Goal: Transaction & Acquisition: Book appointment/travel/reservation

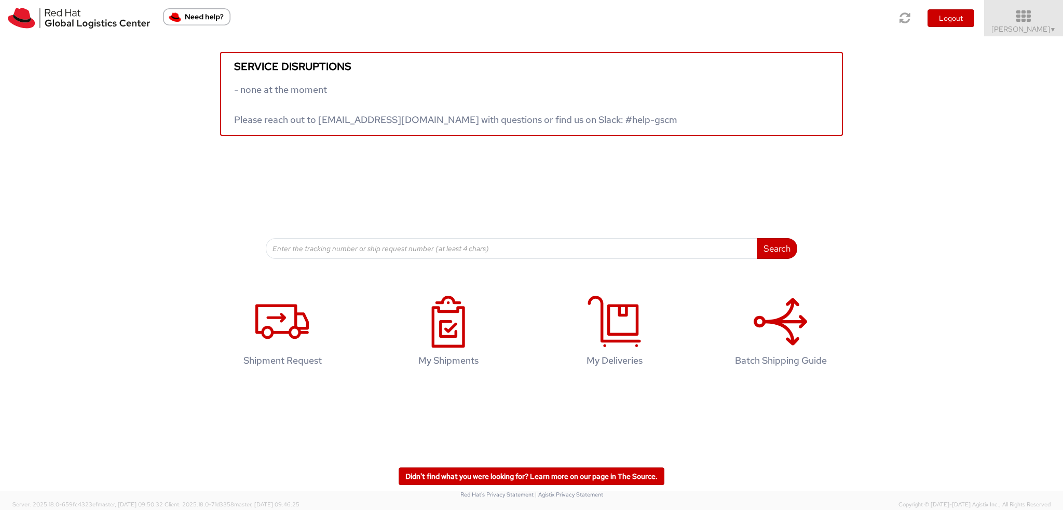
click at [1020, 34] on link "Kirk Newcross ▼" at bounding box center [1023, 18] width 79 height 36
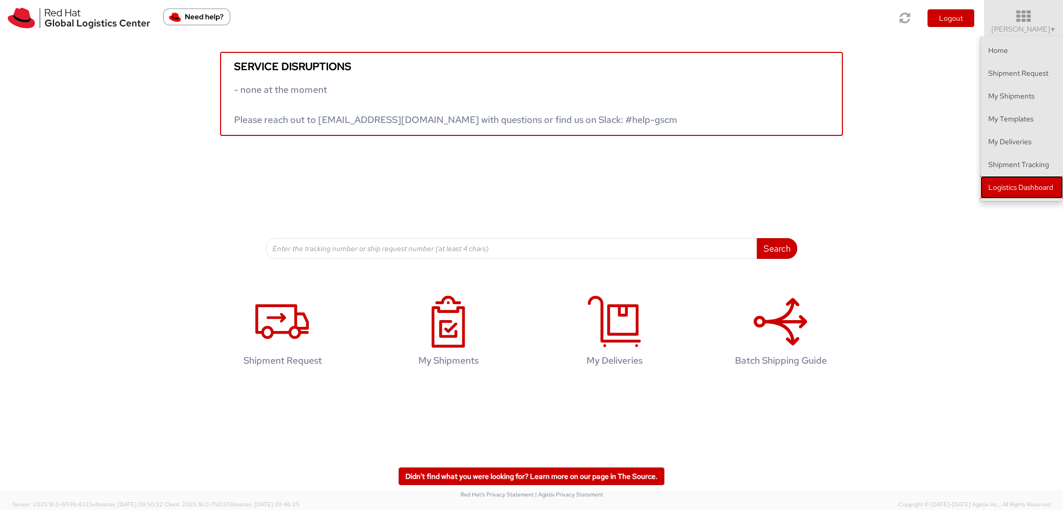
click at [995, 186] on link "Logistics Dashboard" at bounding box center [1022, 187] width 83 height 23
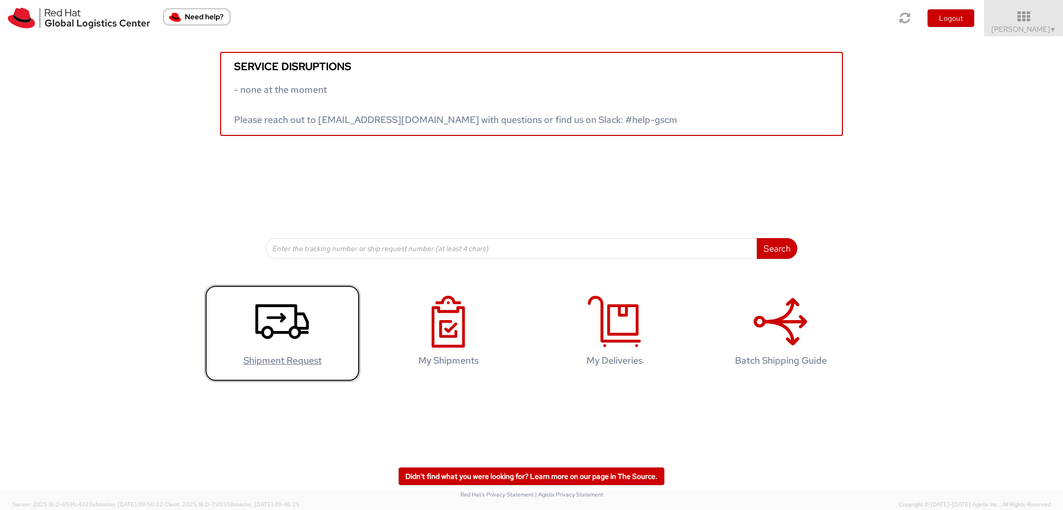
click at [281, 311] on icon at bounding box center [281, 322] width 53 height 52
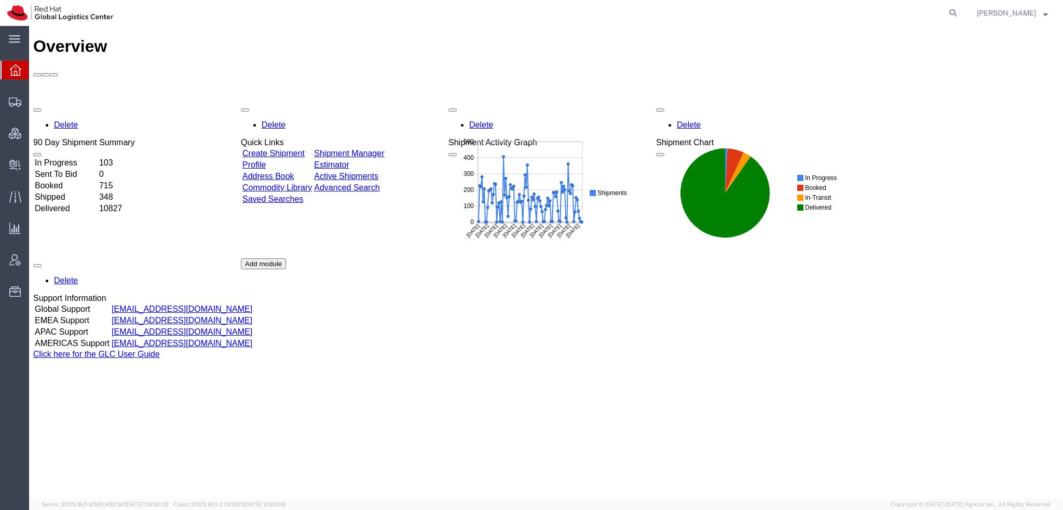
click at [999, 16] on span "[PERSON_NAME]" at bounding box center [1006, 12] width 59 height 11
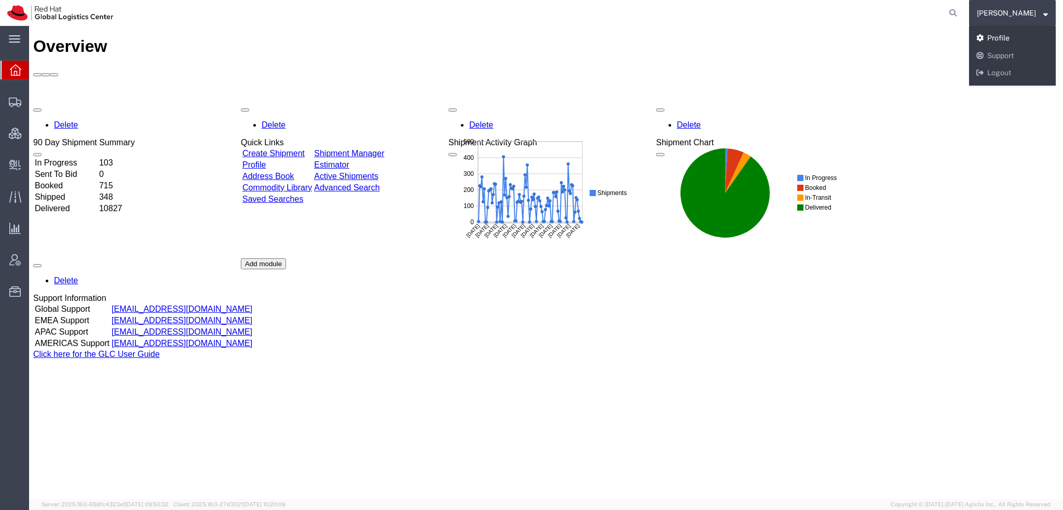
click at [1000, 33] on link "Profile" at bounding box center [1012, 39] width 87 height 18
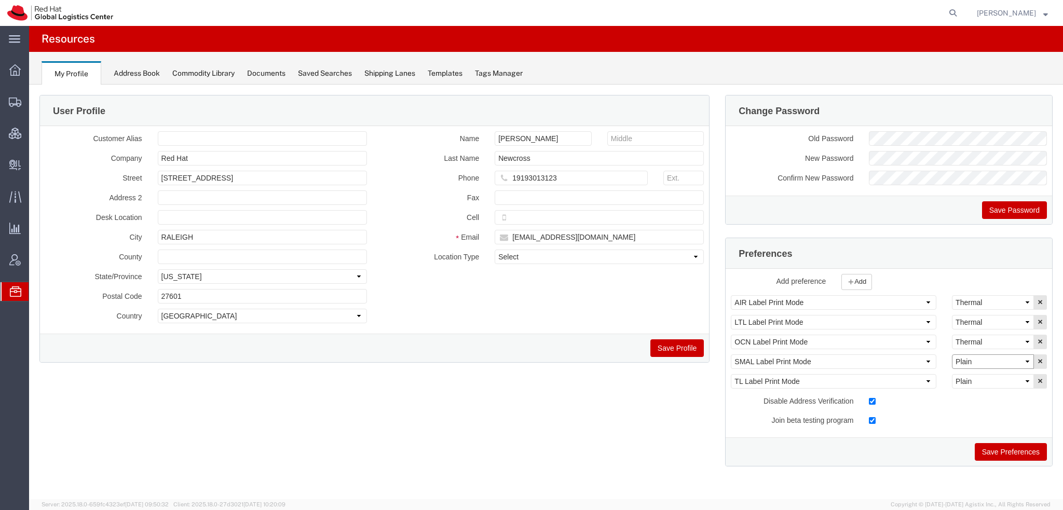
click at [982, 359] on select "Select Plain Thermal" at bounding box center [993, 362] width 82 height 15
select select "Thermal"
click at [952, 355] on select "Select Plain Thermal" at bounding box center [993, 362] width 82 height 15
click at [1002, 443] on button "Save Preferences" at bounding box center [1011, 452] width 72 height 18
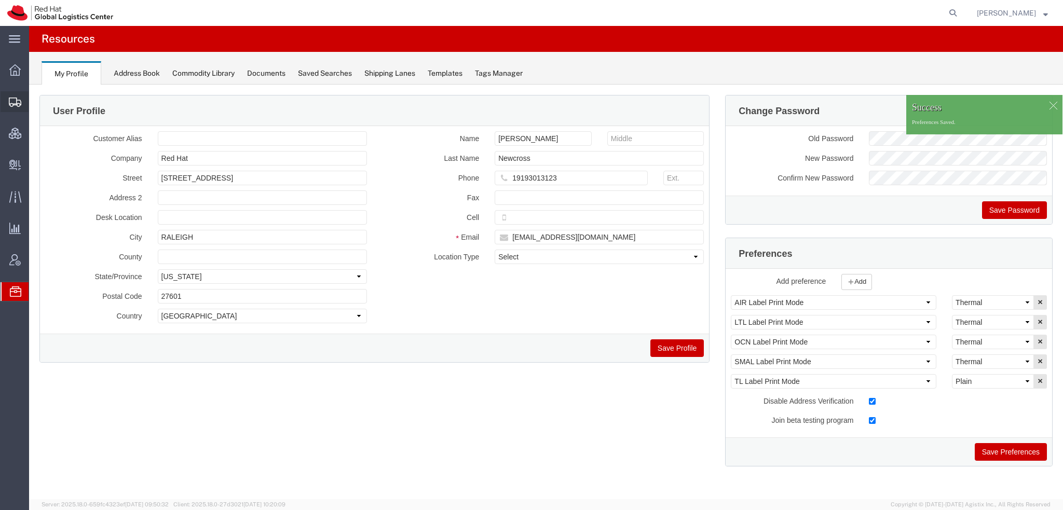
click at [0, 0] on span "Shipment Manager" at bounding box center [0, 0] width 0 height 0
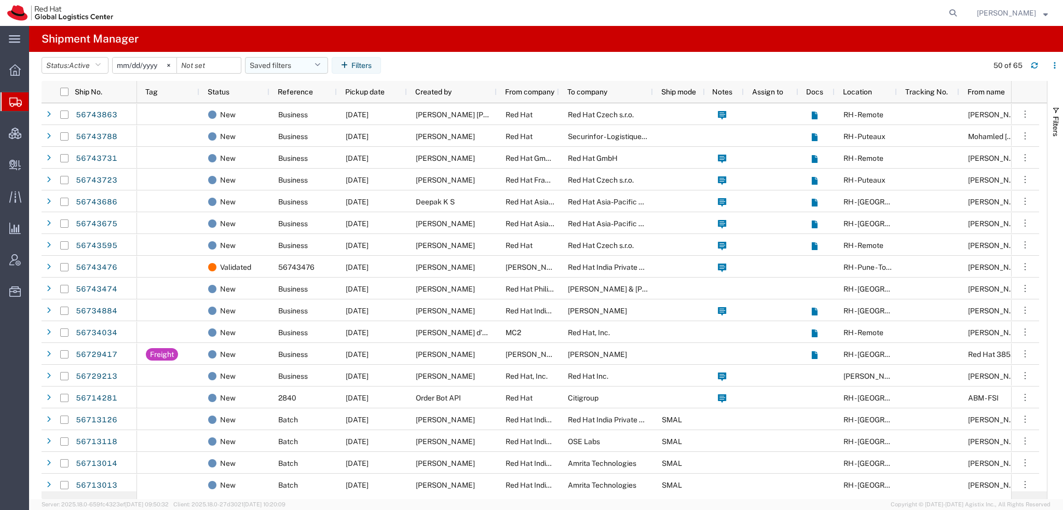
click at [310, 60] on button "Saved filters" at bounding box center [286, 65] width 83 height 17
click at [281, 105] on span "Americas" at bounding box center [315, 110] width 136 height 19
type input "[DATE]"
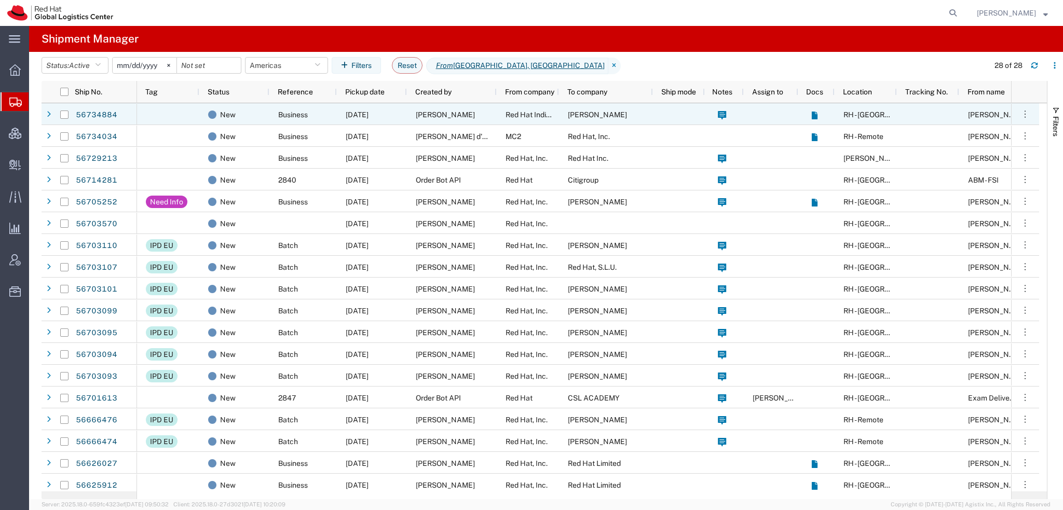
click at [475, 116] on span "[PERSON_NAME]" at bounding box center [445, 115] width 59 height 8
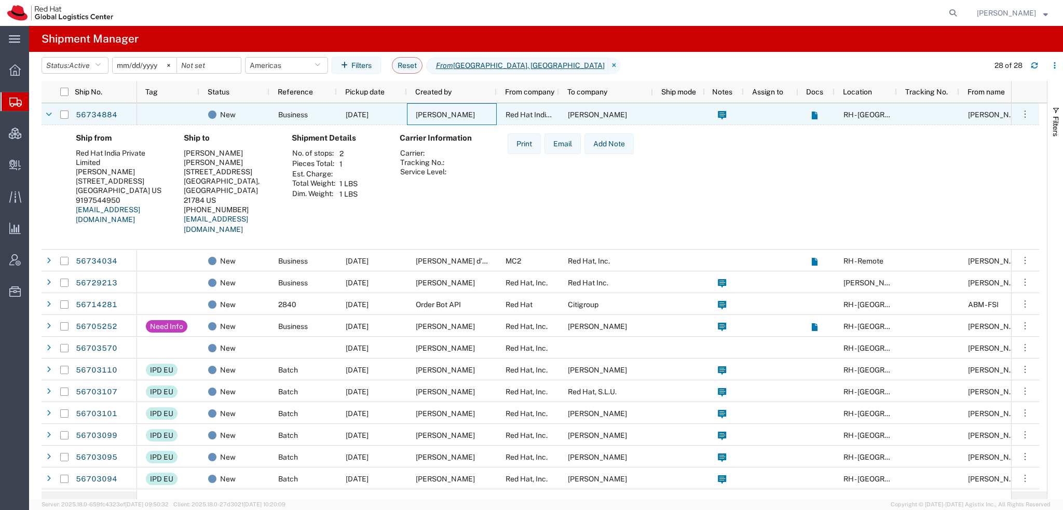
click at [475, 116] on span "[PERSON_NAME]" at bounding box center [445, 115] width 59 height 8
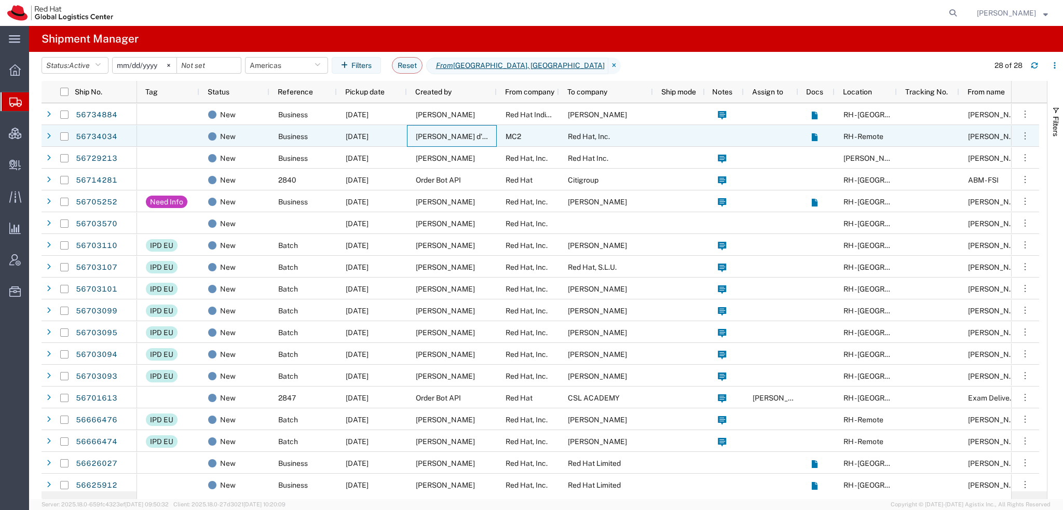
click at [427, 138] on span "[PERSON_NAME] d'Amboise" at bounding box center [464, 136] width 96 height 8
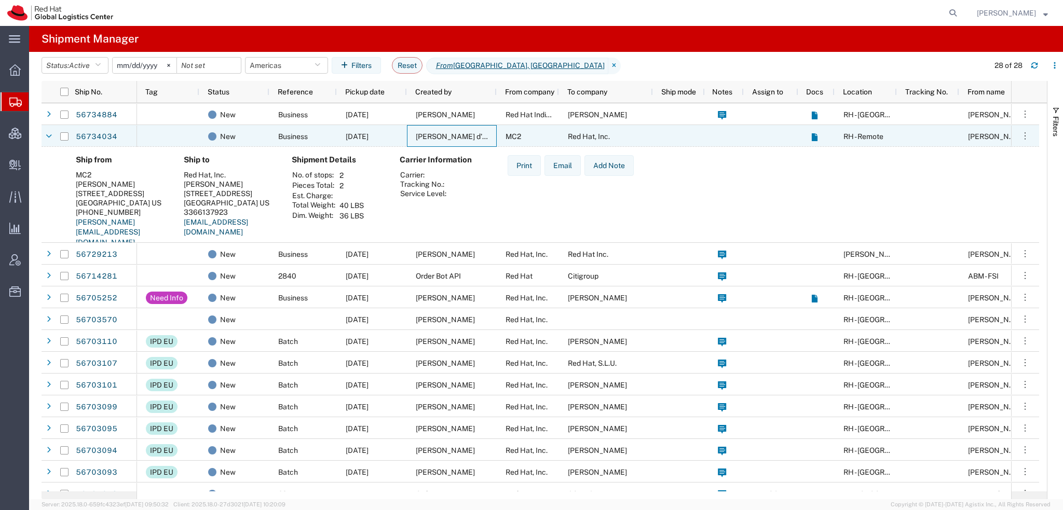
click at [427, 138] on span "[PERSON_NAME] d'Amboise" at bounding box center [464, 136] width 96 height 8
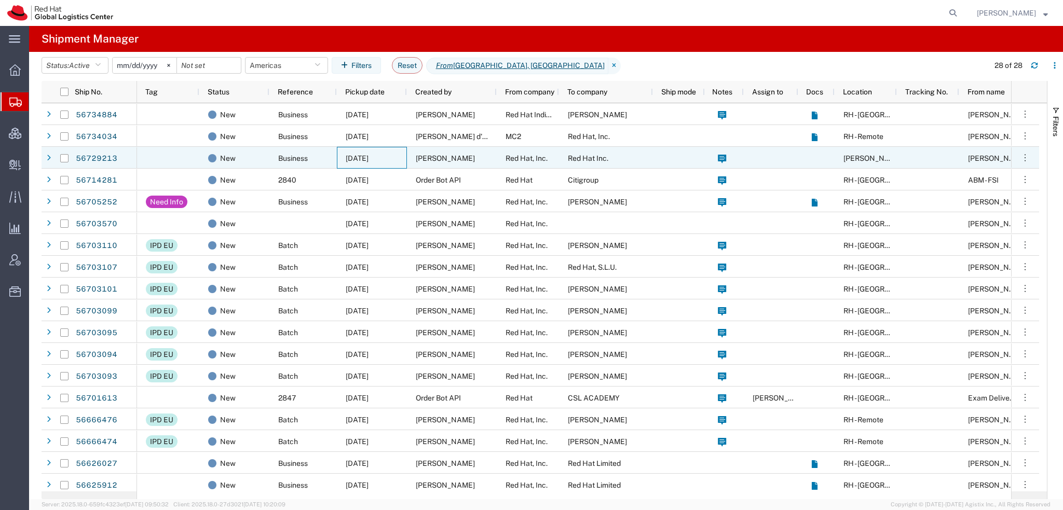
click at [400, 155] on div "[DATE]" at bounding box center [372, 158] width 70 height 22
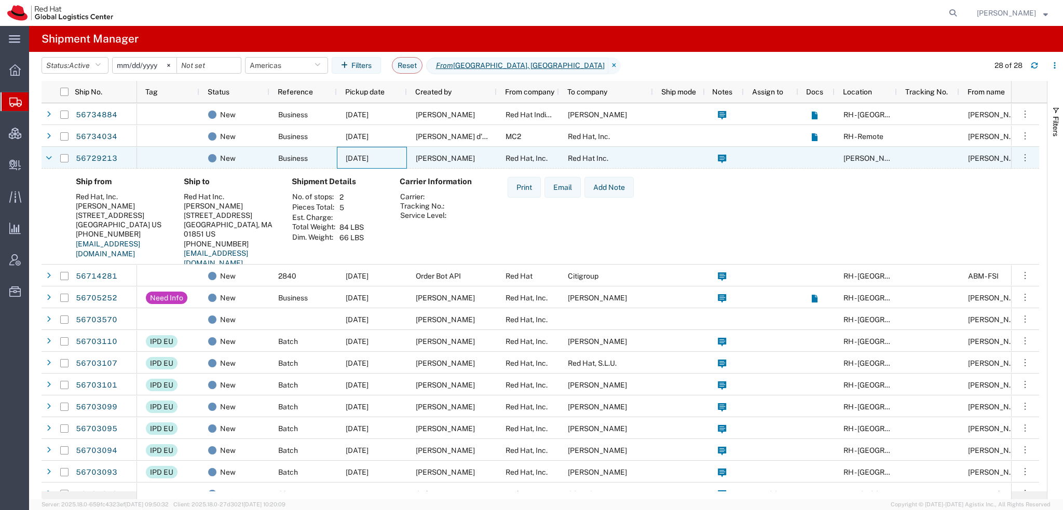
click at [400, 155] on div "[DATE]" at bounding box center [372, 158] width 70 height 22
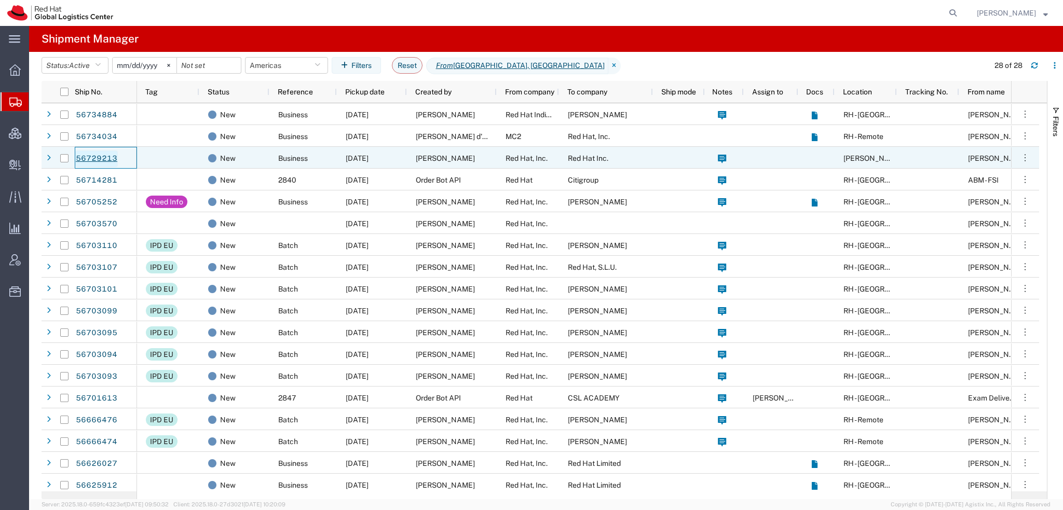
click at [100, 157] on link "56729213" at bounding box center [96, 159] width 43 height 17
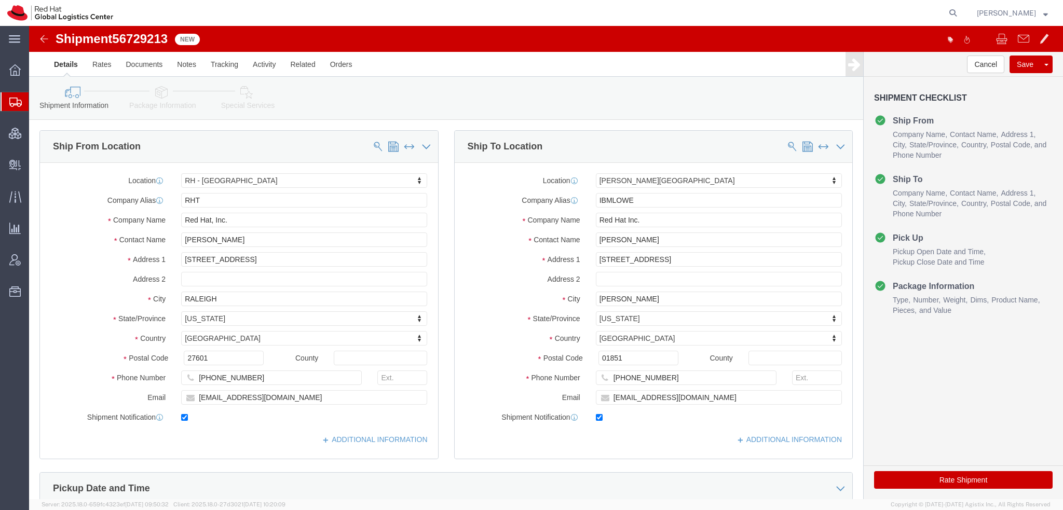
select select "38014"
select select "65011"
click icon "button"
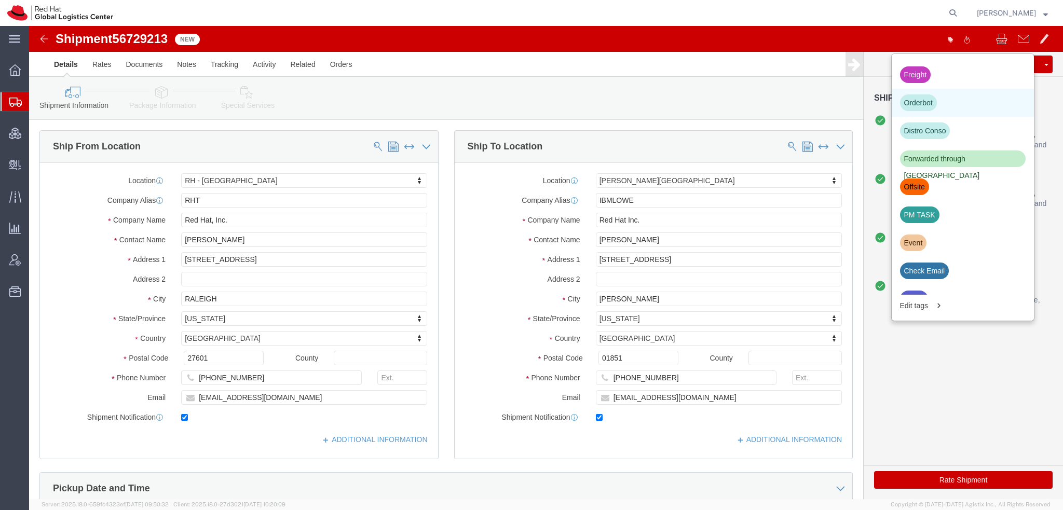
scroll to position [311, 0]
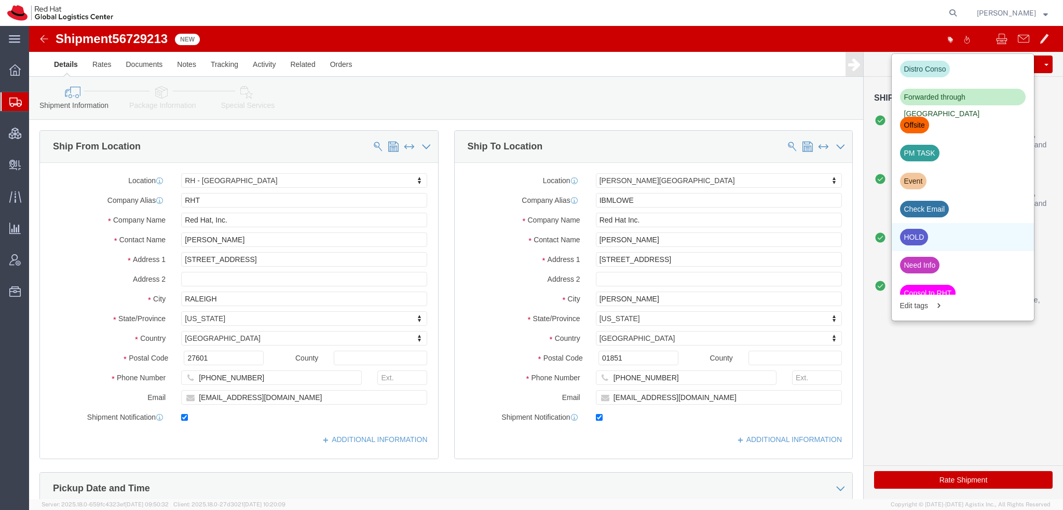
click div "HOLD"
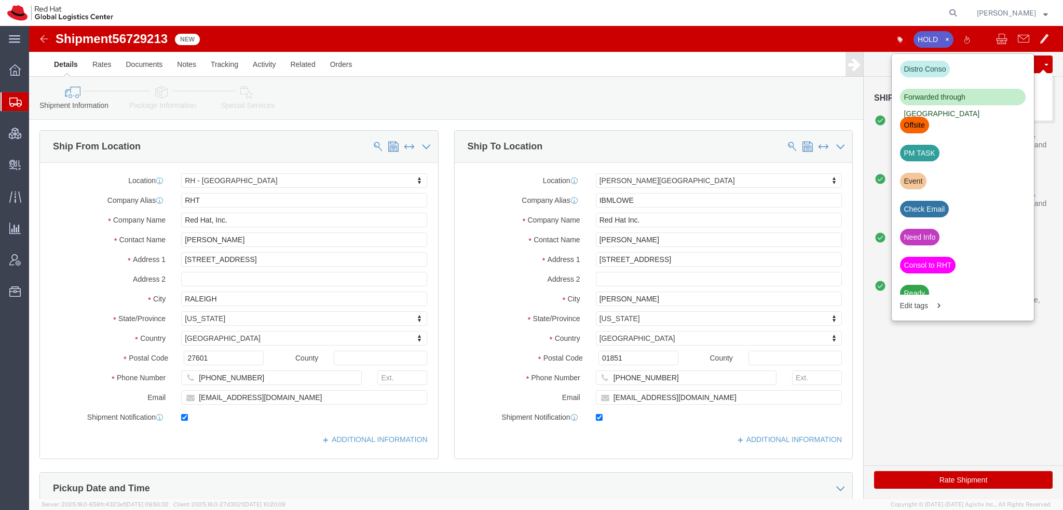
click button "Save"
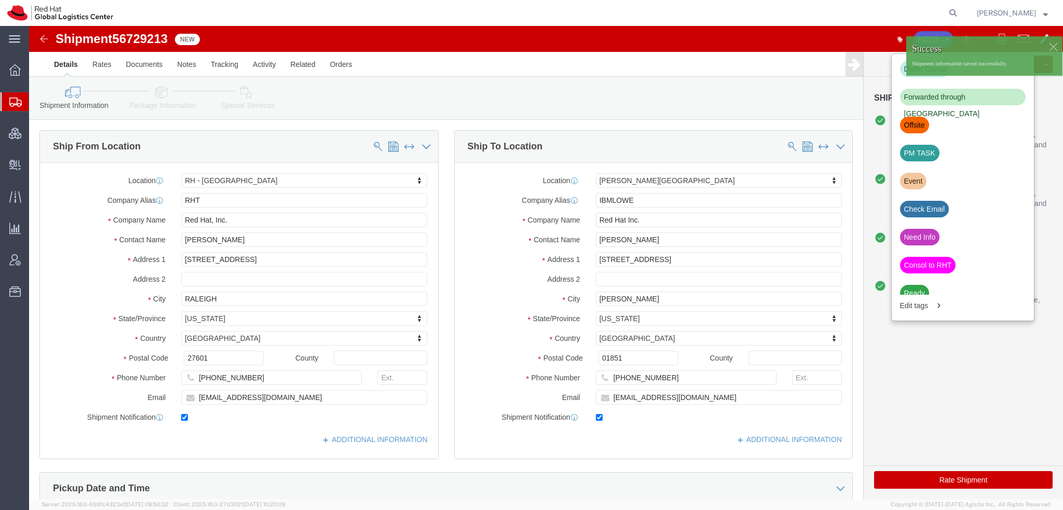
click at [0, 0] on span "Shipment Manager" at bounding box center [0, 0] width 0 height 0
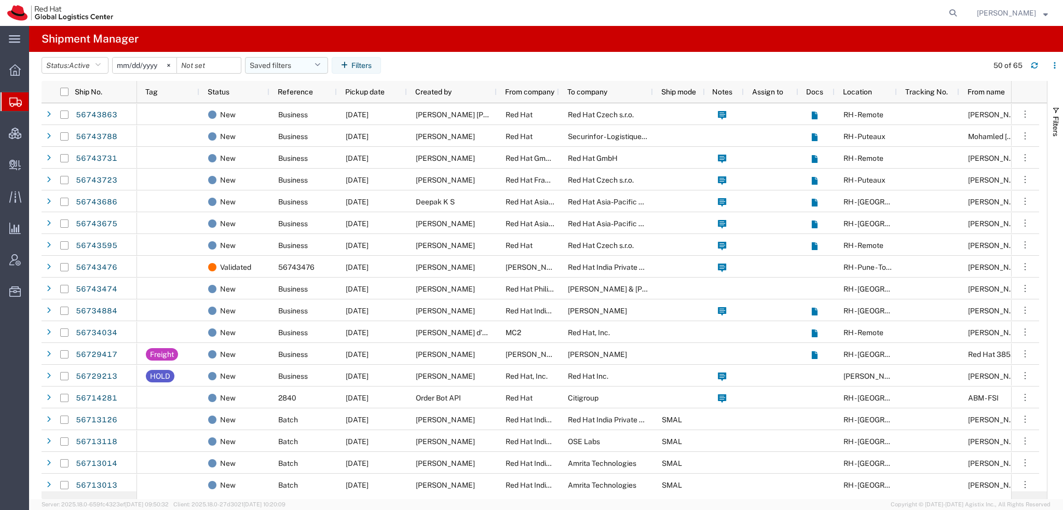
click at [320, 65] on icon "button" at bounding box center [318, 65] width 6 height 7
click at [279, 110] on span "Americas" at bounding box center [315, 110] width 136 height 19
type input "[DATE]"
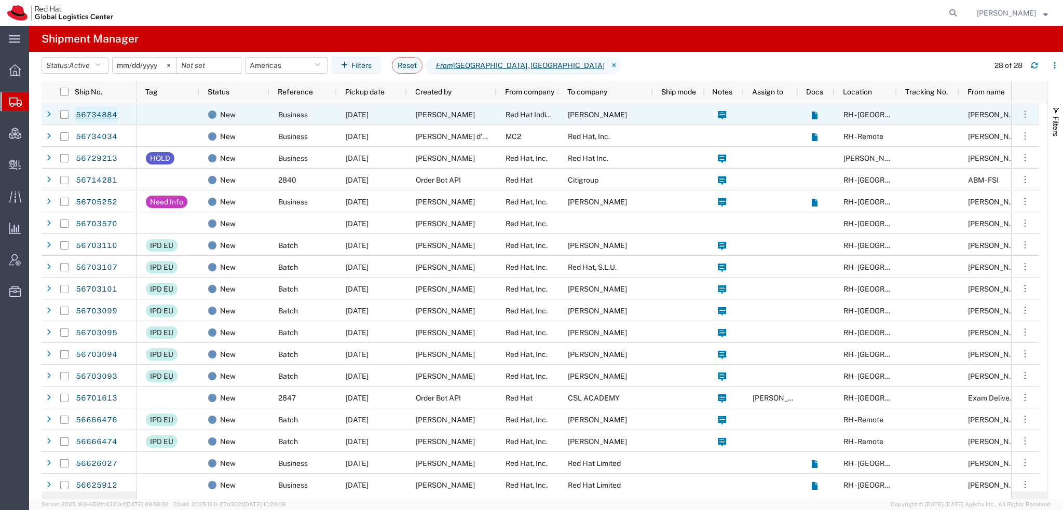
click at [94, 111] on link "56734884" at bounding box center [96, 115] width 43 height 17
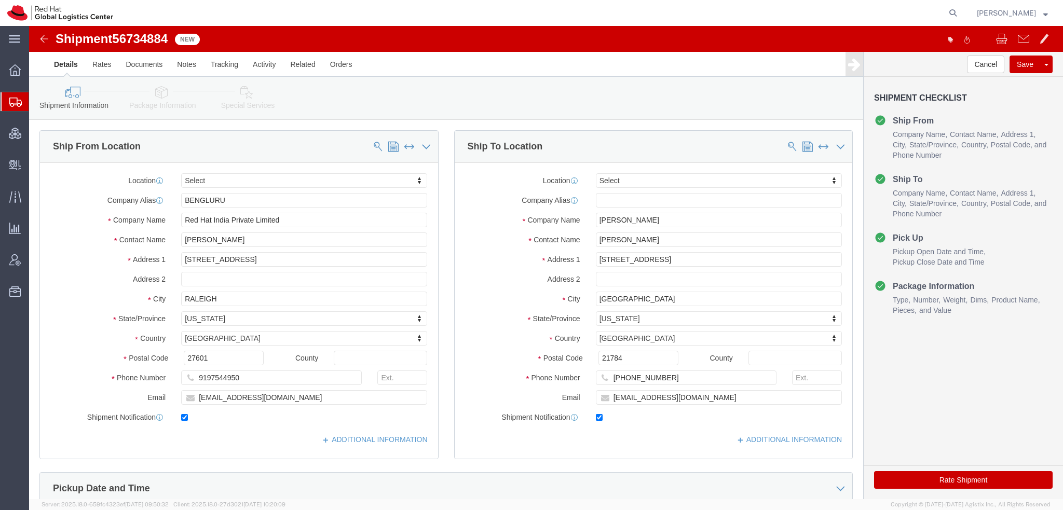
select select
drag, startPoint x: 665, startPoint y: 233, endPoint x: 1452, endPoint y: 304, distance: 790.2
click html "Shipment 56734884 New Details Rates Documents Notes Tracking Activity Related O…"
type input "[STREET_ADDRESS]"
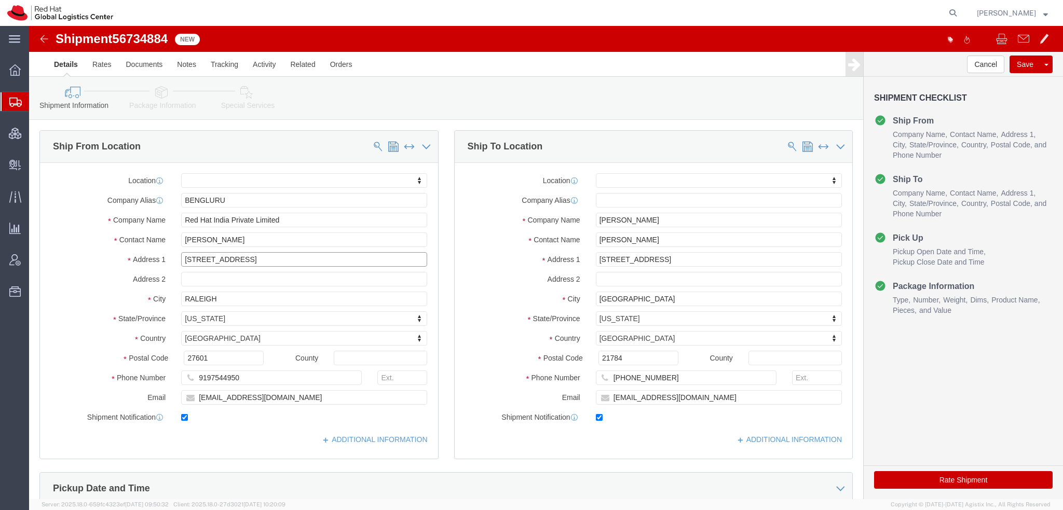
drag, startPoint x: 227, startPoint y: 233, endPoint x: 603, endPoint y: 280, distance: 379.3
click div "Ship From Location Location My Profile Location [GEOGRAPHIC_DATA] - [GEOGRAPHIC…"
type input "[STREET_ADDRESS]"
click input "Red Hat India Private Limited"
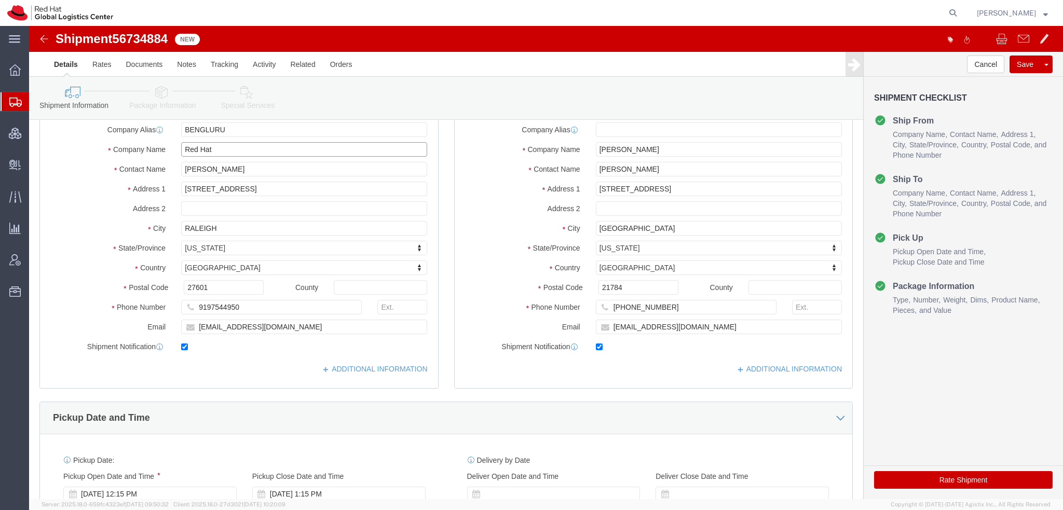
scroll to position [208, 0]
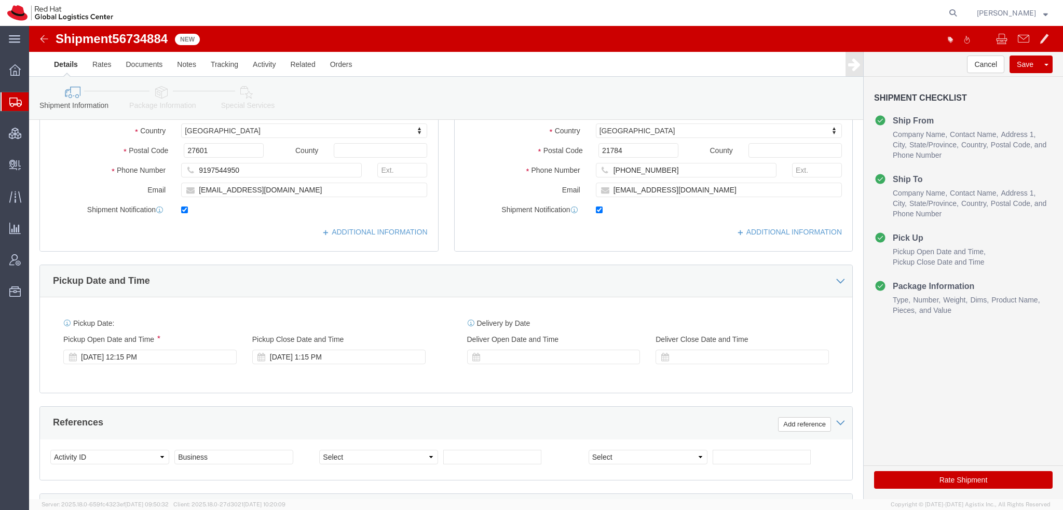
type input "Red Hat"
click icon
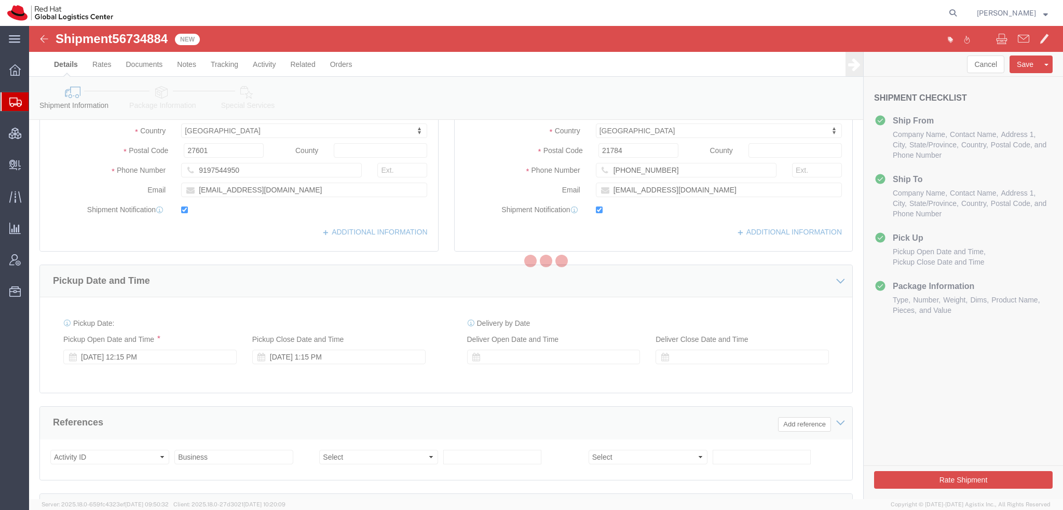
select select
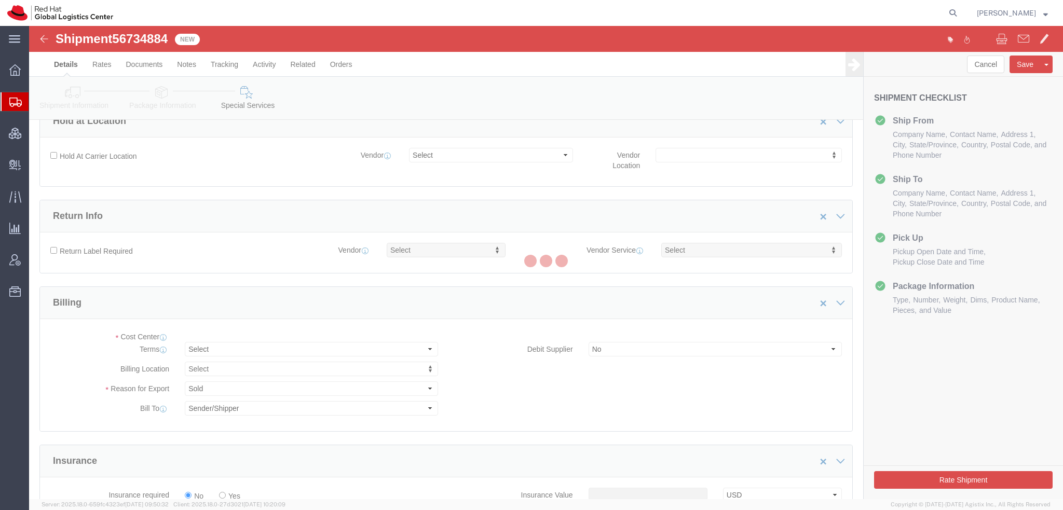
select select "COSTCENTER"
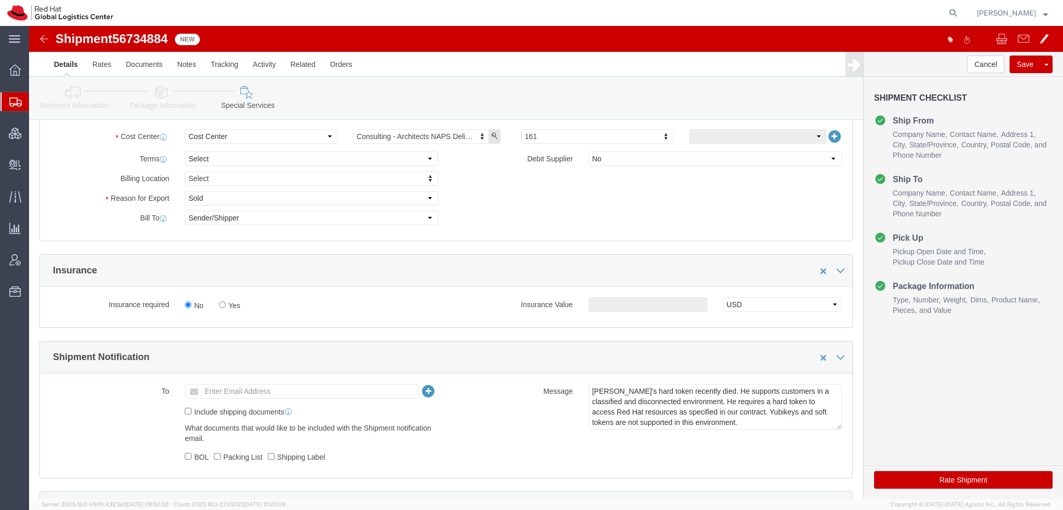
scroll to position [519, 0]
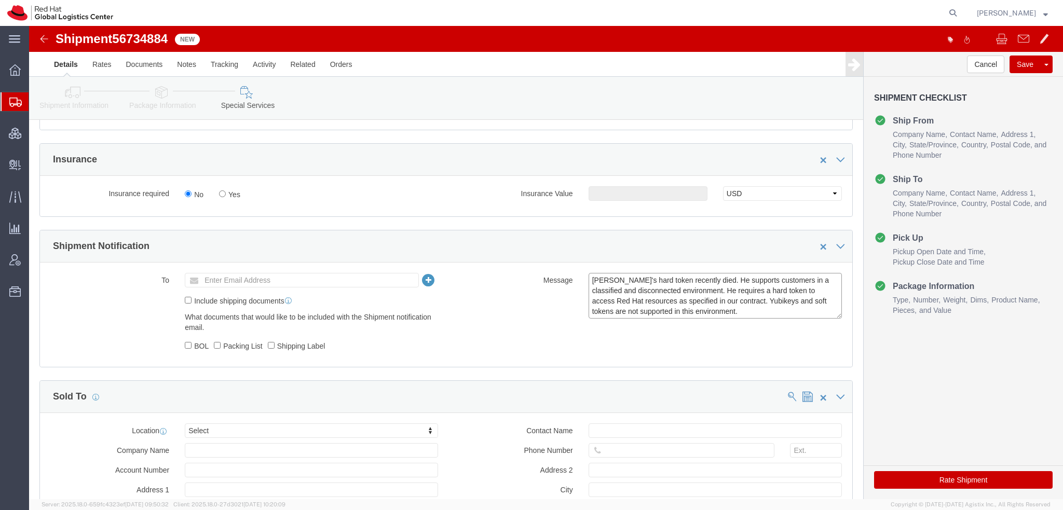
drag, startPoint x: 670, startPoint y: 287, endPoint x: 469, endPoint y: 235, distance: 207.5
click div "Shipment Notification To Enter Email Address Include shipping documents What do…"
paste textarea "TASK2263996"
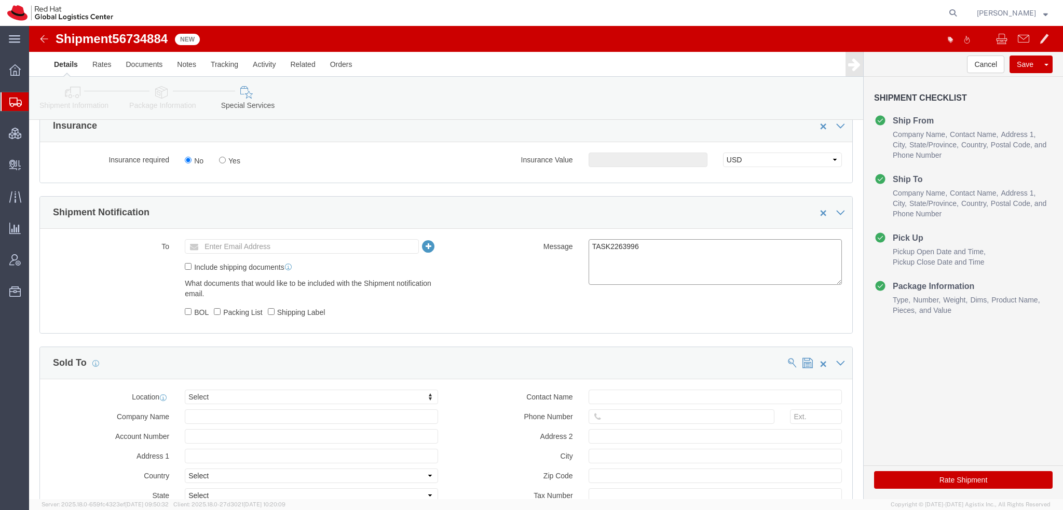
scroll to position [571, 0]
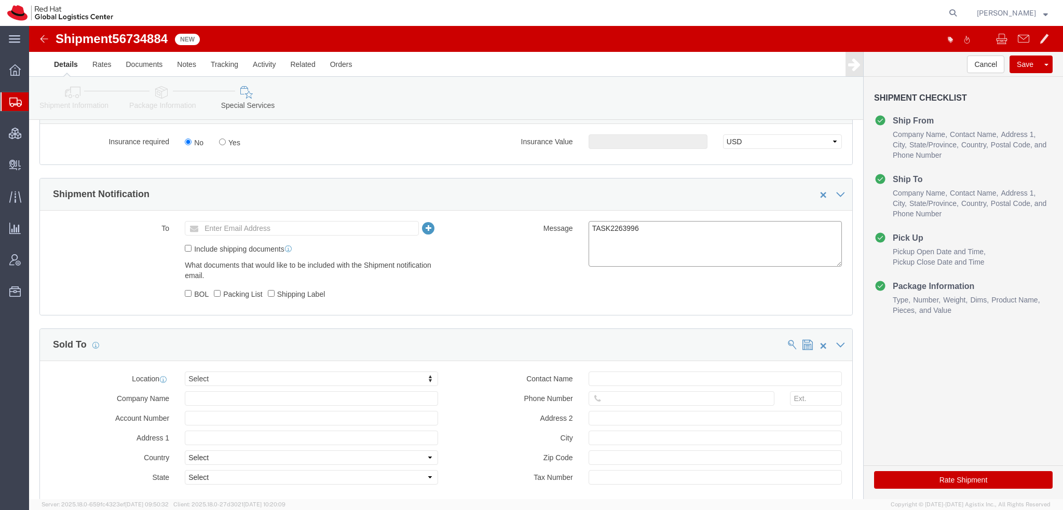
type textarea "TASK2263996"
click button "Rate Shipment"
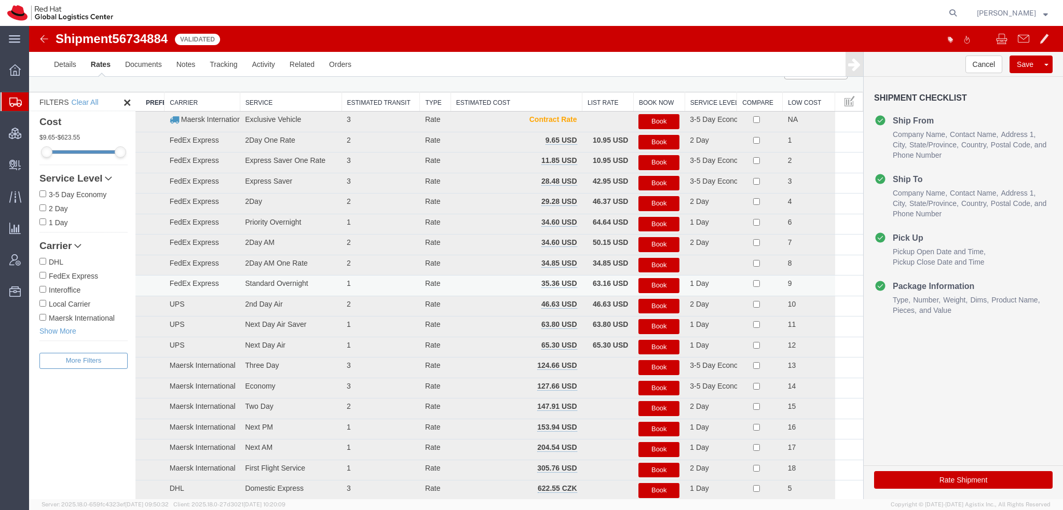
scroll to position [0, 0]
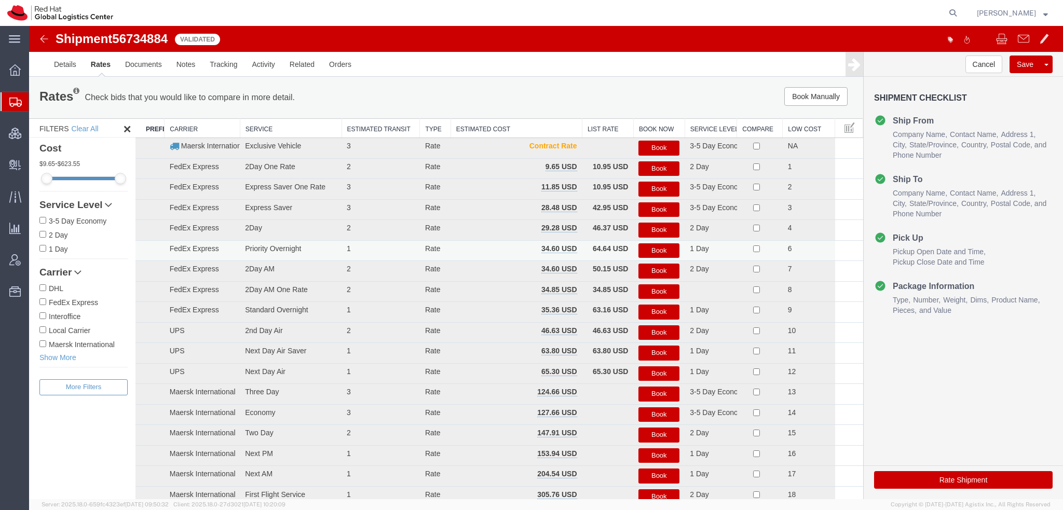
click at [661, 247] on button "Book" at bounding box center [659, 250] width 41 height 15
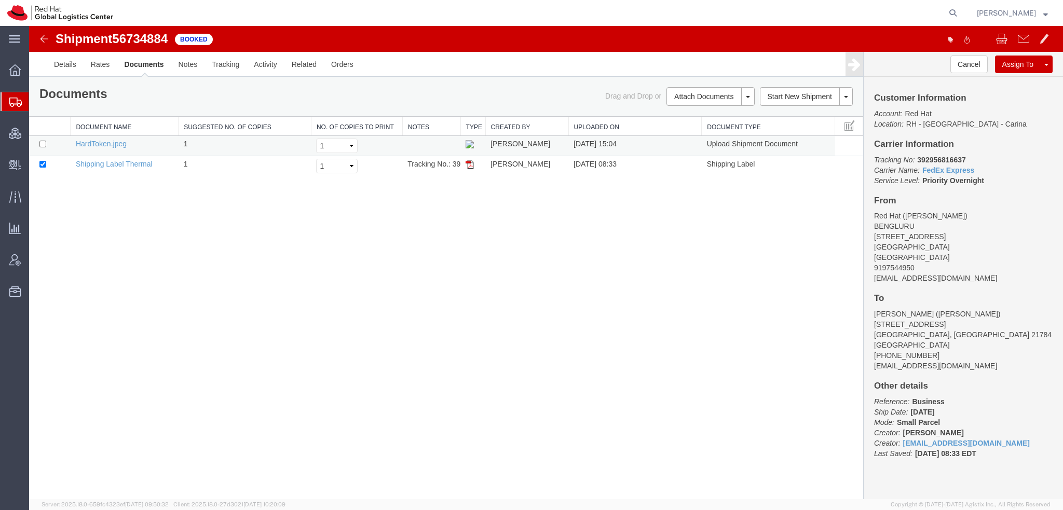
drag, startPoint x: 469, startPoint y: 164, endPoint x: 438, endPoint y: 143, distance: 37.7
click at [469, 165] on img at bounding box center [470, 164] width 8 height 8
drag, startPoint x: 77, startPoint y: 122, endPoint x: 155, endPoint y: 11, distance: 136.0
click at [0, 0] on span "Shipment Manager" at bounding box center [0, 0] width 0 height 0
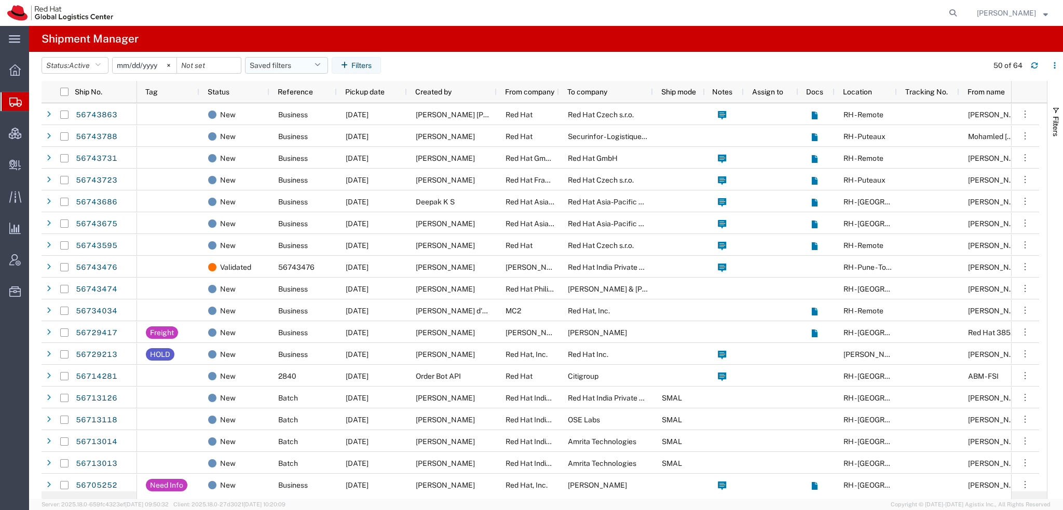
click at [320, 68] on icon "button" at bounding box center [318, 65] width 6 height 7
click at [282, 105] on span "Americas" at bounding box center [315, 110] width 136 height 19
type input "[DATE]"
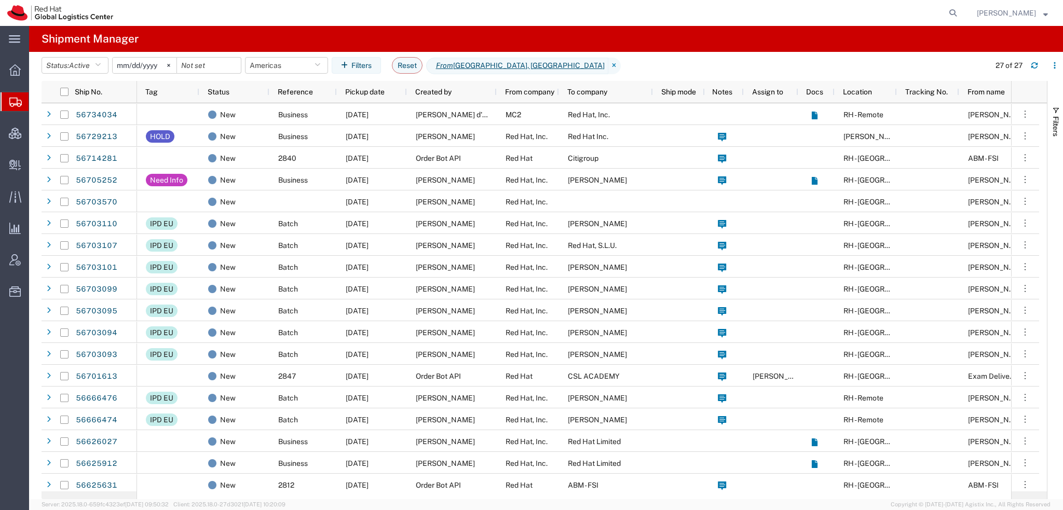
click at [1043, 14] on span "[PERSON_NAME]" at bounding box center [1012, 12] width 71 height 11
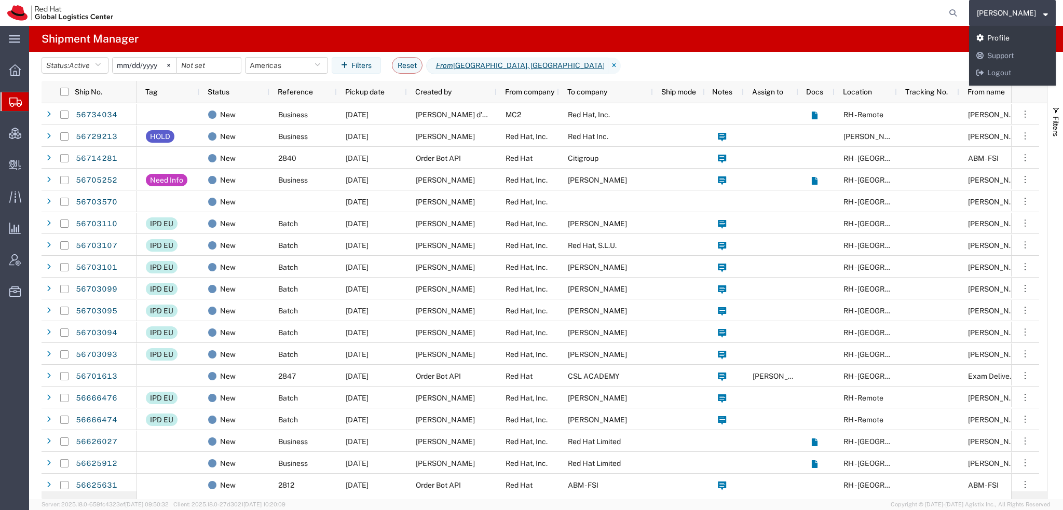
click at [1026, 35] on link "Profile" at bounding box center [1012, 39] width 87 height 18
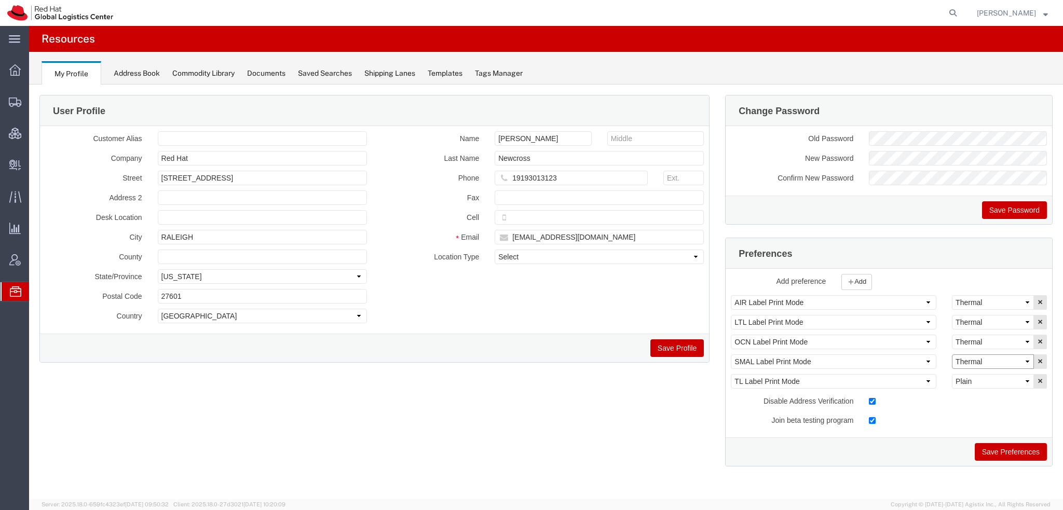
click at [982, 361] on select "Select Plain Thermal" at bounding box center [993, 362] width 82 height 15
select select "Plain"
click at [952, 355] on select "Select Plain Thermal" at bounding box center [993, 362] width 82 height 15
click at [992, 447] on button "Save Preferences" at bounding box center [1011, 452] width 72 height 18
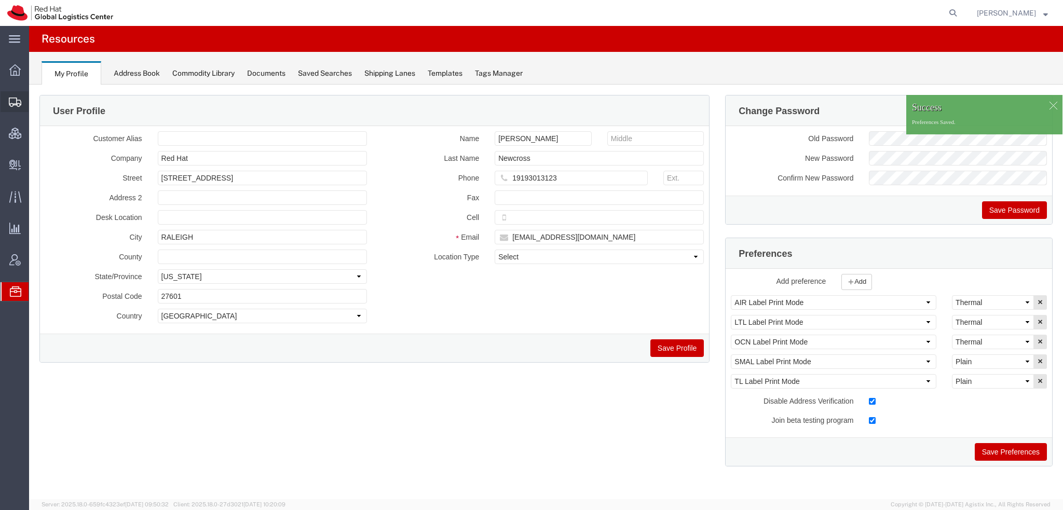
click at [0, 0] on span "Shipment Manager" at bounding box center [0, 0] width 0 height 0
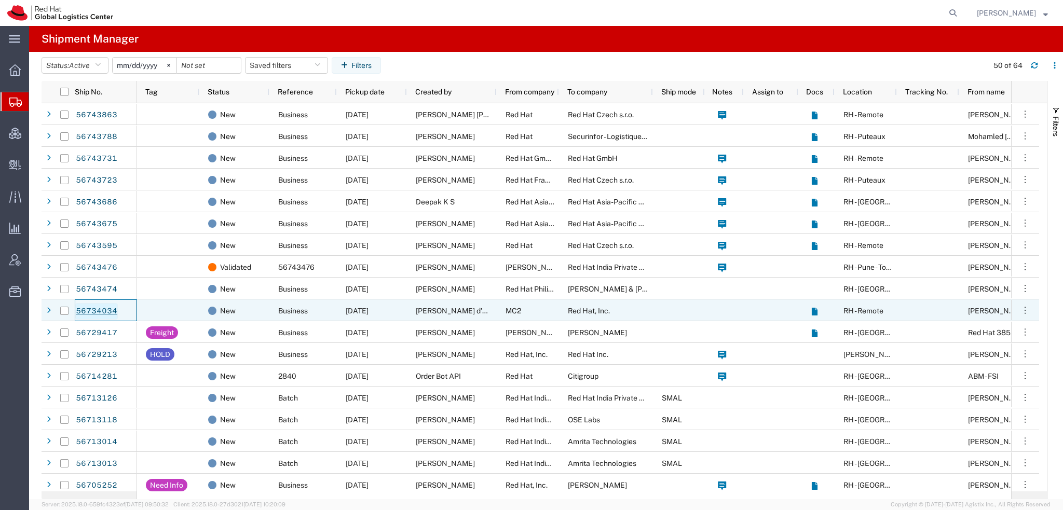
click at [94, 311] on link "56734034" at bounding box center [96, 311] width 43 height 17
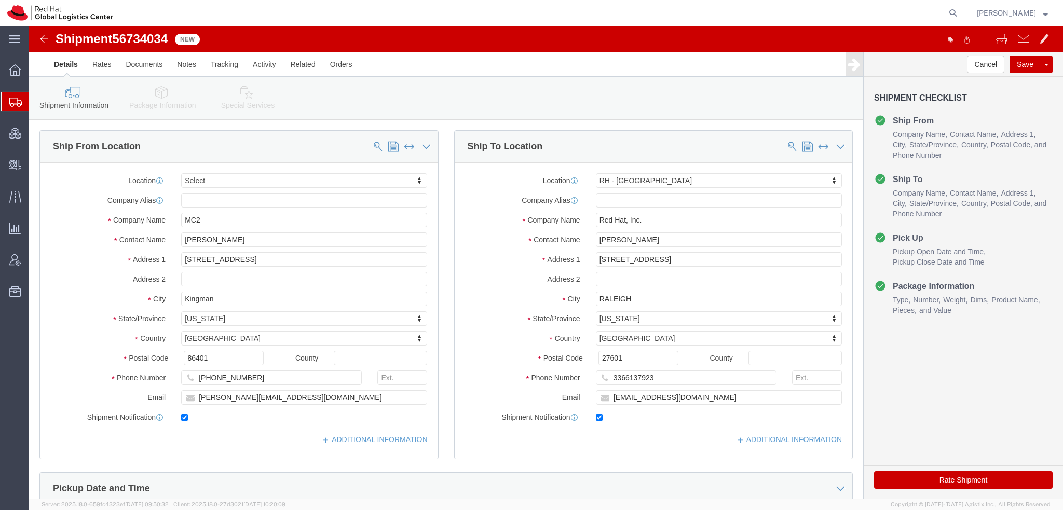
select select
select select "38014"
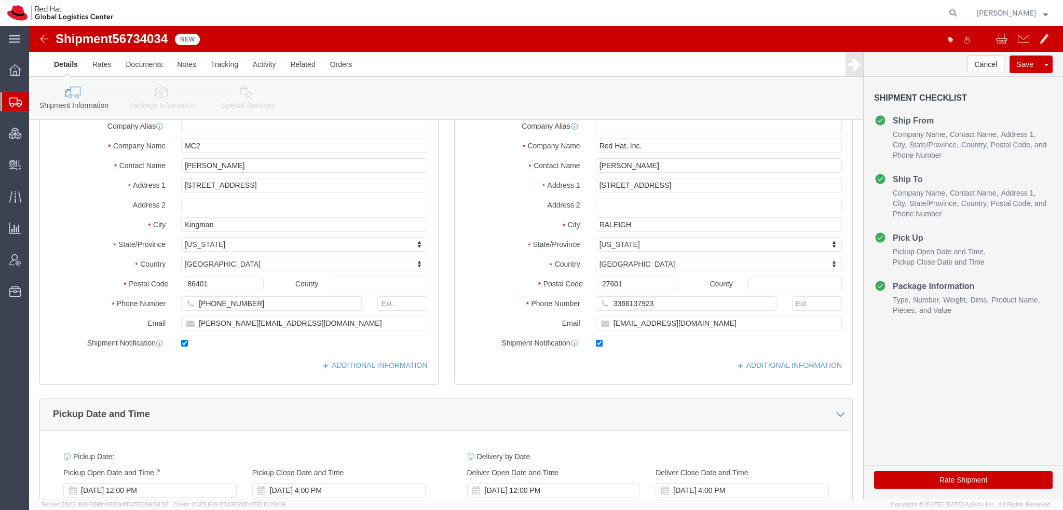
scroll to position [208, 0]
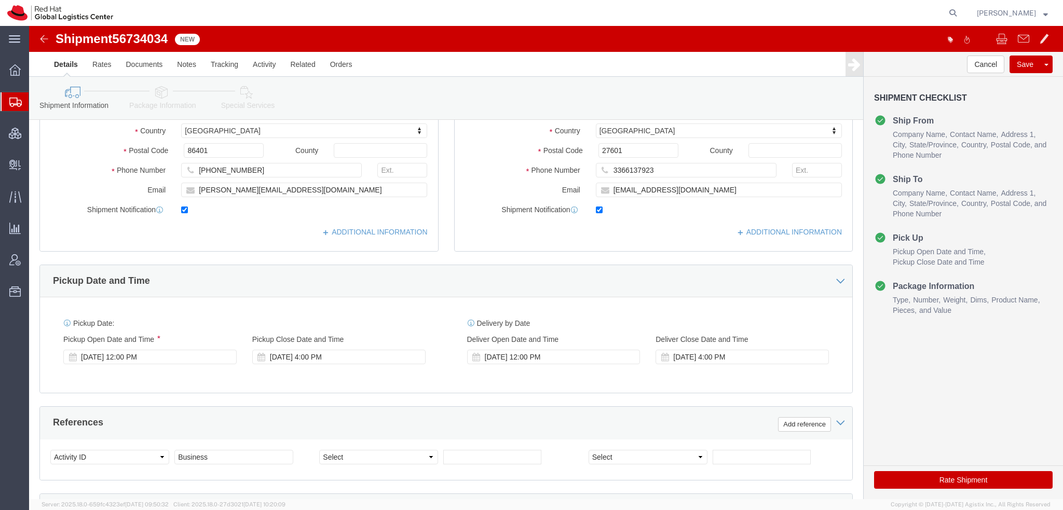
click icon
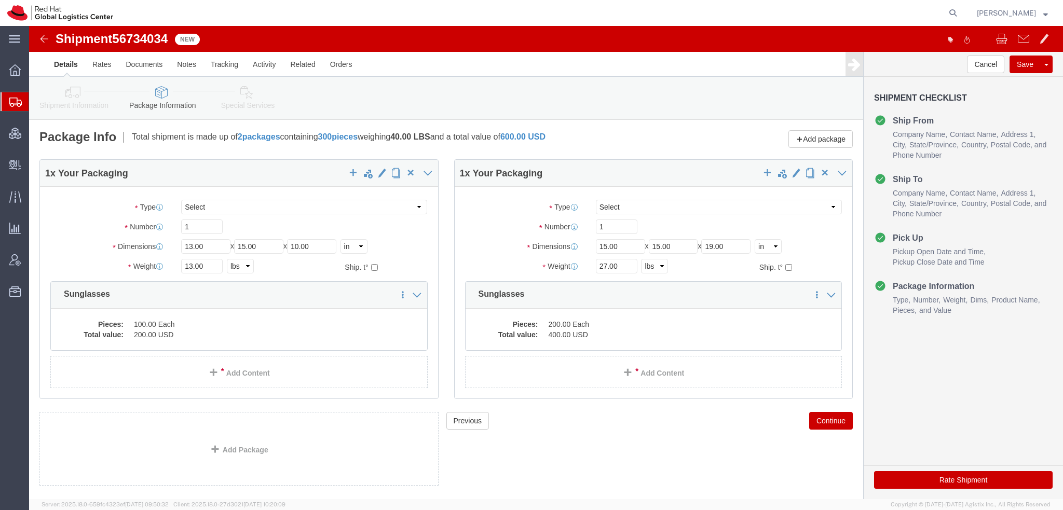
click icon
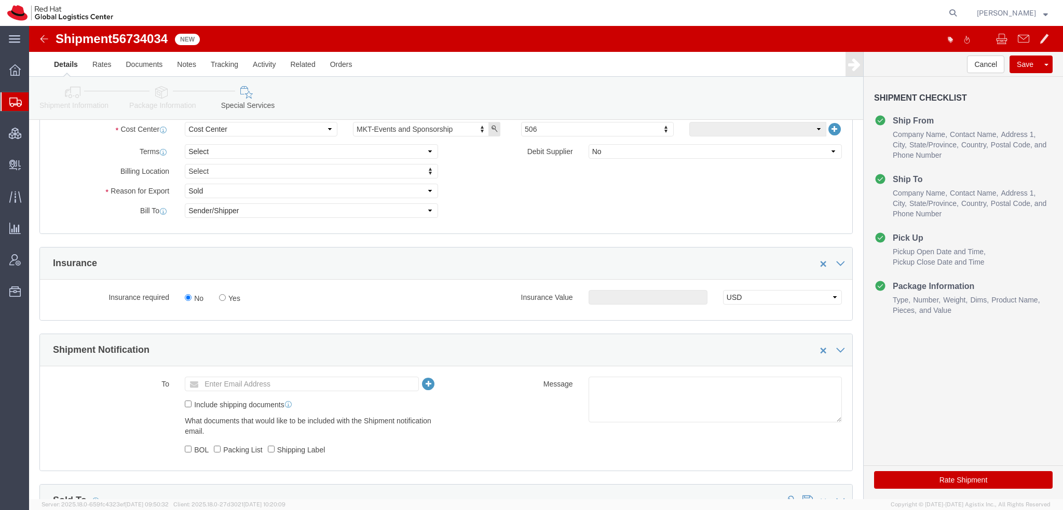
scroll to position [623, 0]
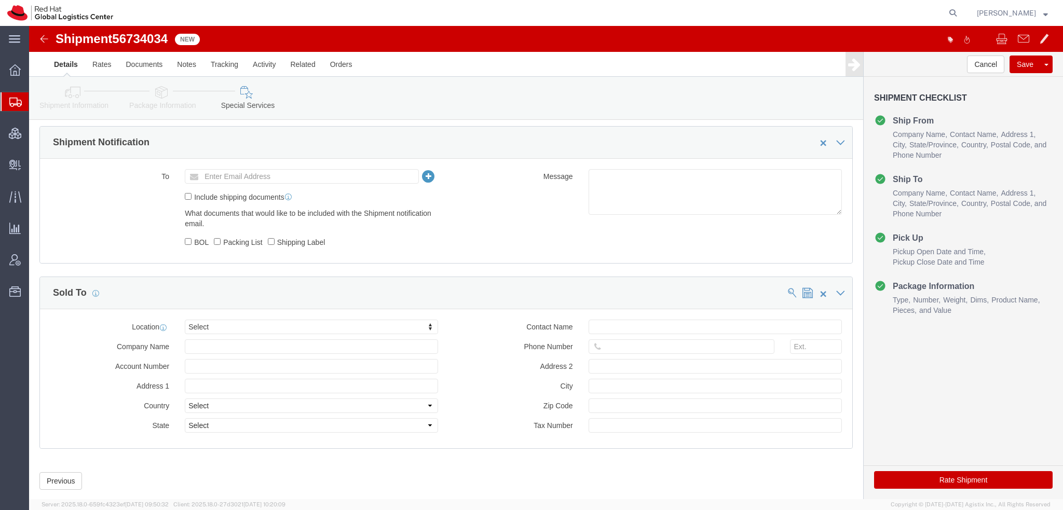
click button "Rate Shipment"
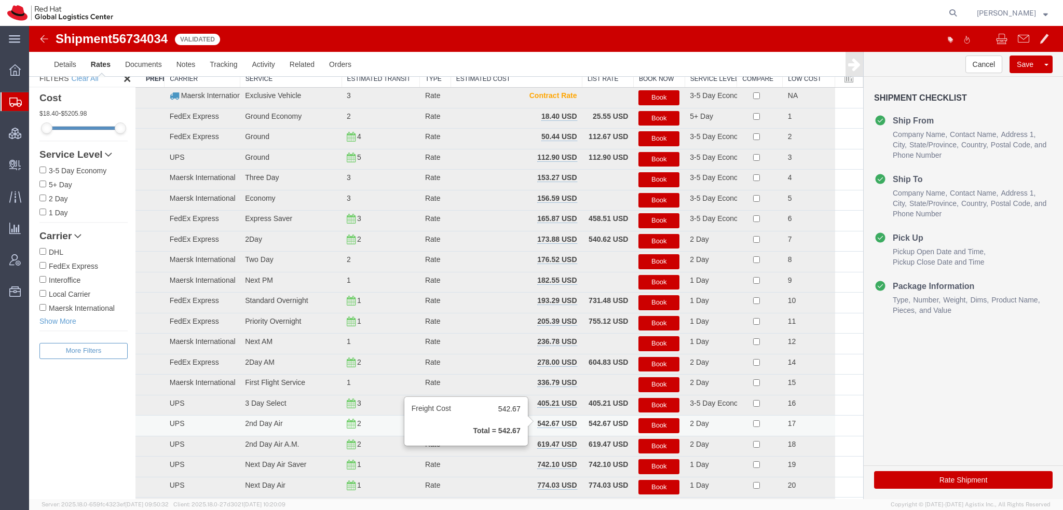
scroll to position [0, 0]
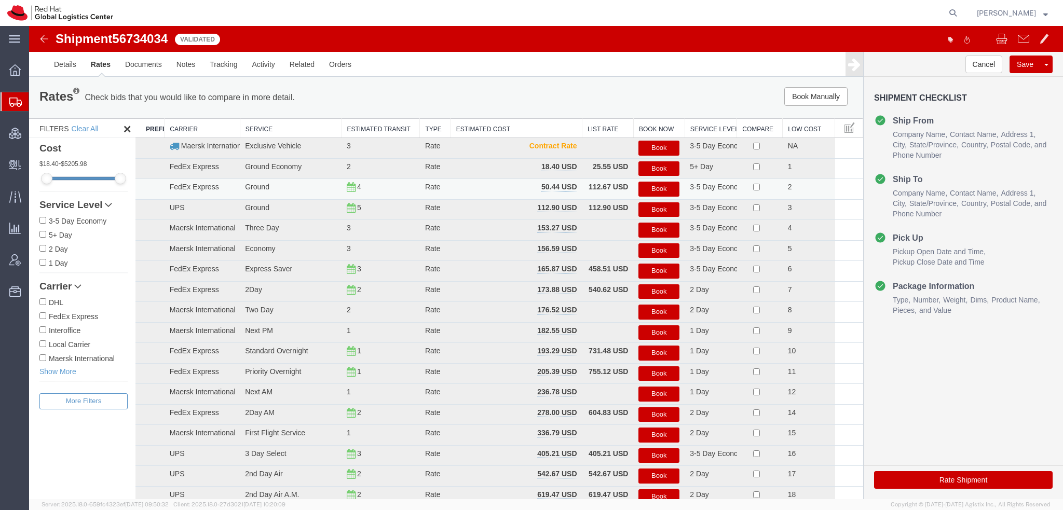
click at [647, 189] on button "Book" at bounding box center [659, 189] width 41 height 15
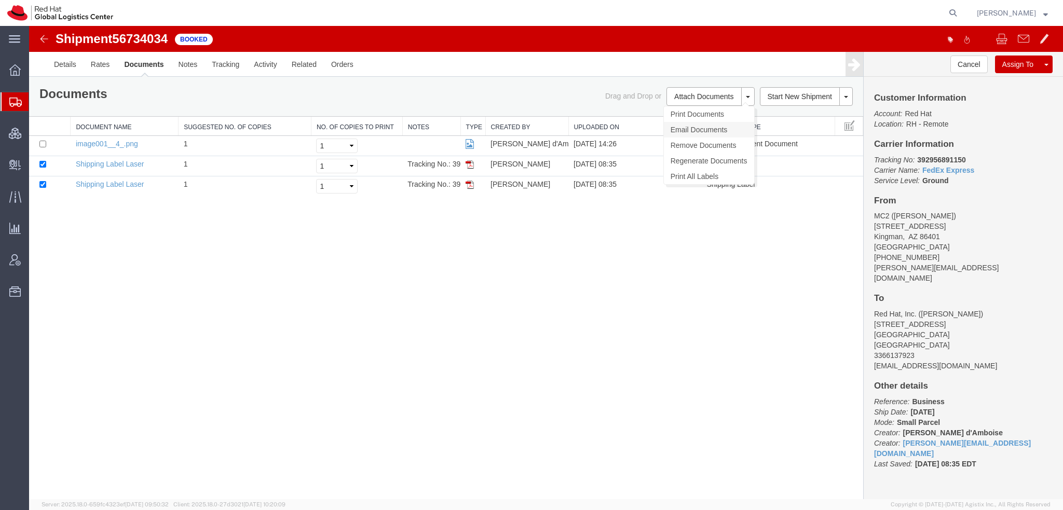
click at [712, 131] on link "Email Documents" at bounding box center [709, 130] width 90 height 16
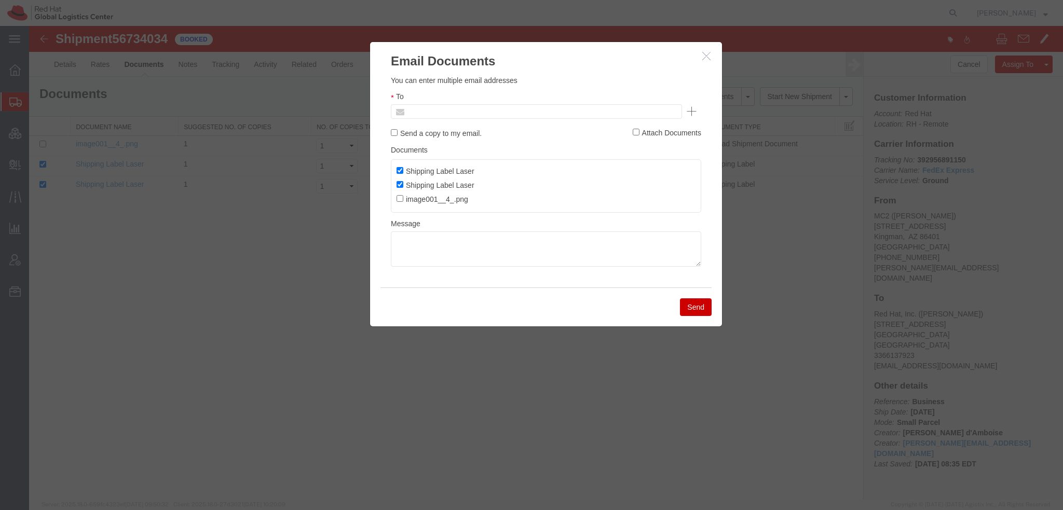
click at [438, 114] on input "text" at bounding box center [465, 111] width 121 height 13
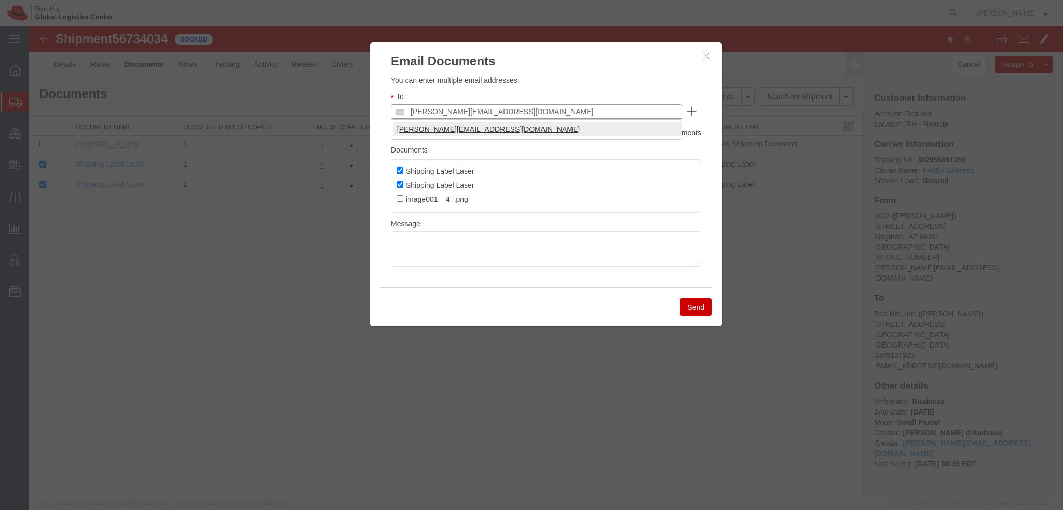
type input "[PERSON_NAME][EMAIL_ADDRESS][DOMAIN_NAME]"
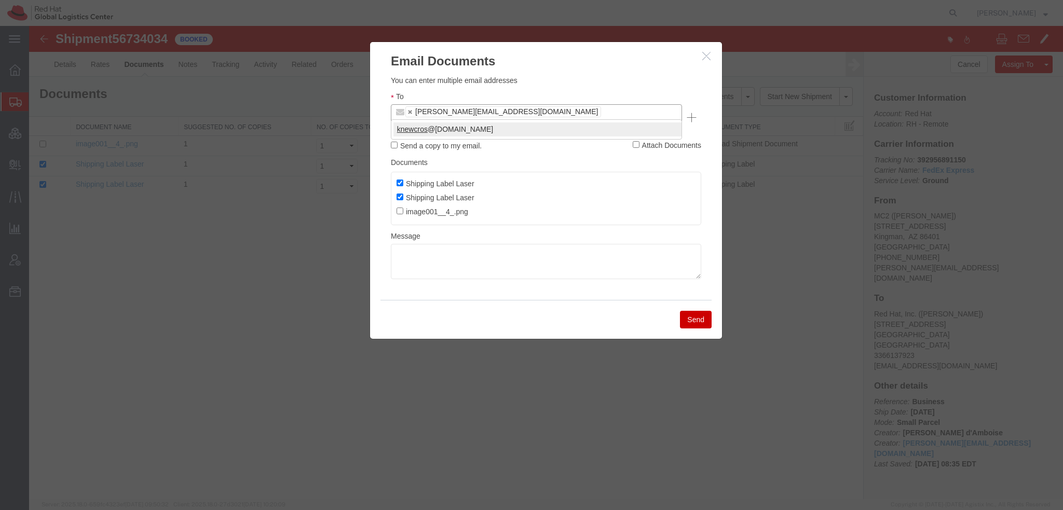
type input "knewcros"
click at [693, 311] on button "Send" at bounding box center [696, 320] width 32 height 18
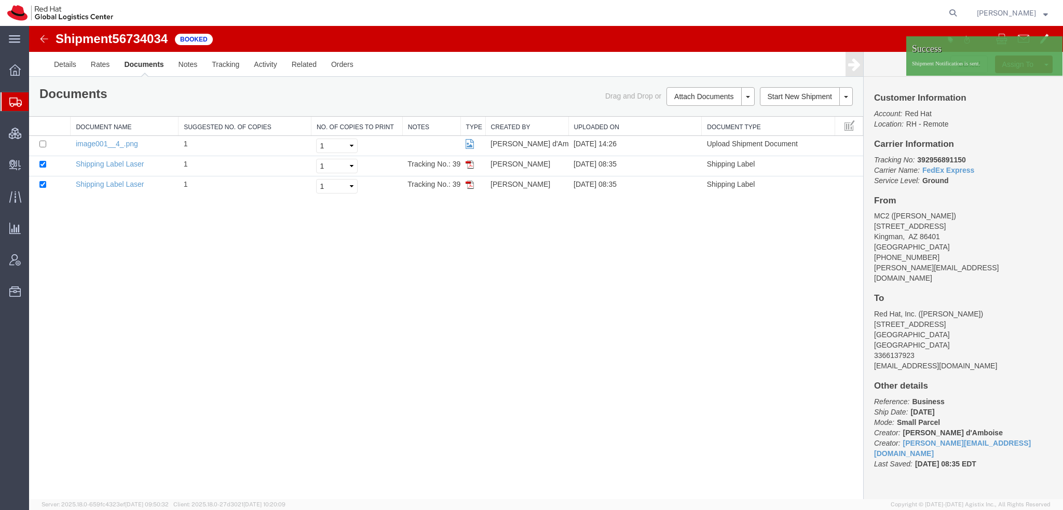
click at [1014, 10] on span "[PERSON_NAME]" at bounding box center [1006, 12] width 59 height 11
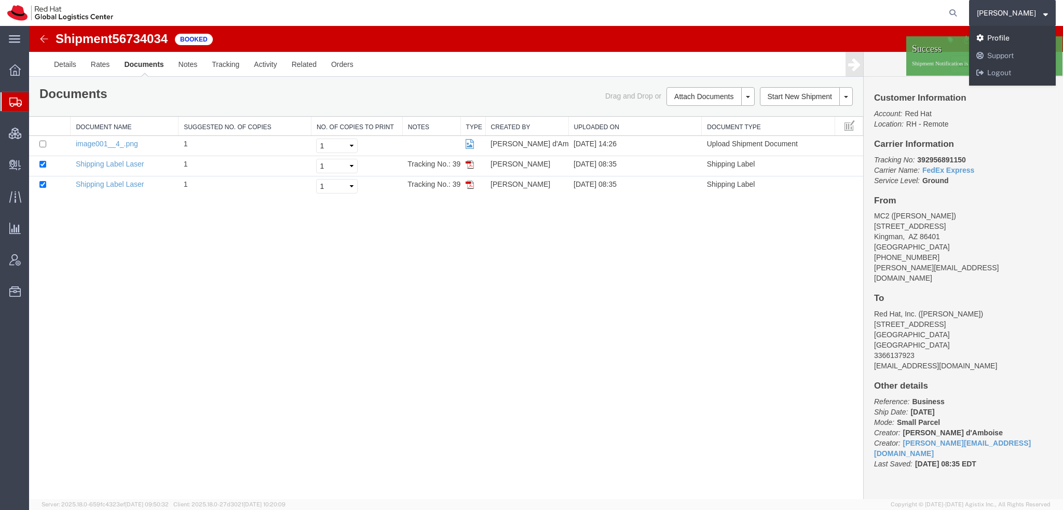
click at [1010, 35] on link "Profile" at bounding box center [1012, 39] width 87 height 18
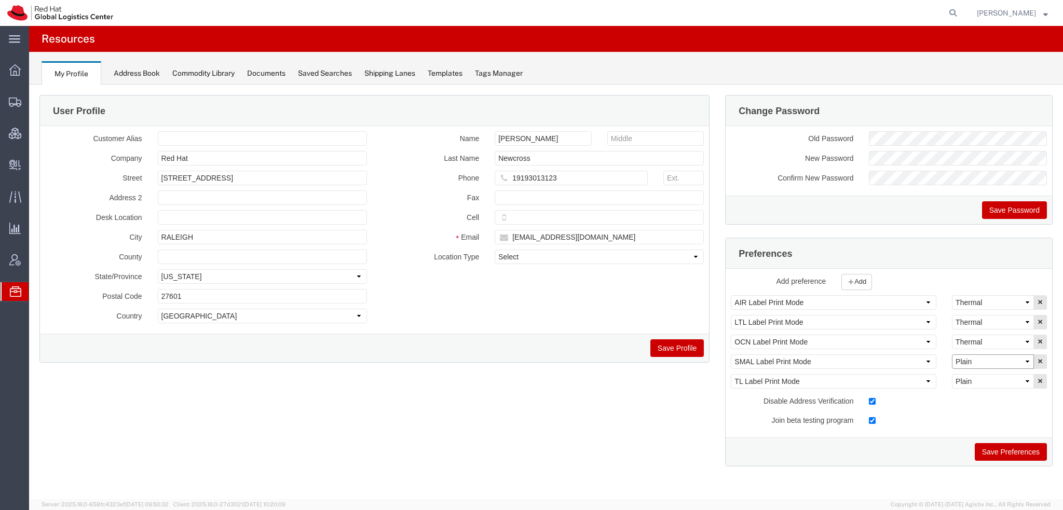
click at [972, 362] on select "Select Plain Thermal" at bounding box center [993, 362] width 82 height 15
select select "Thermal"
click at [952, 355] on select "Select Plain Thermal" at bounding box center [993, 362] width 82 height 15
click at [999, 447] on button "Save Preferences" at bounding box center [1011, 452] width 72 height 18
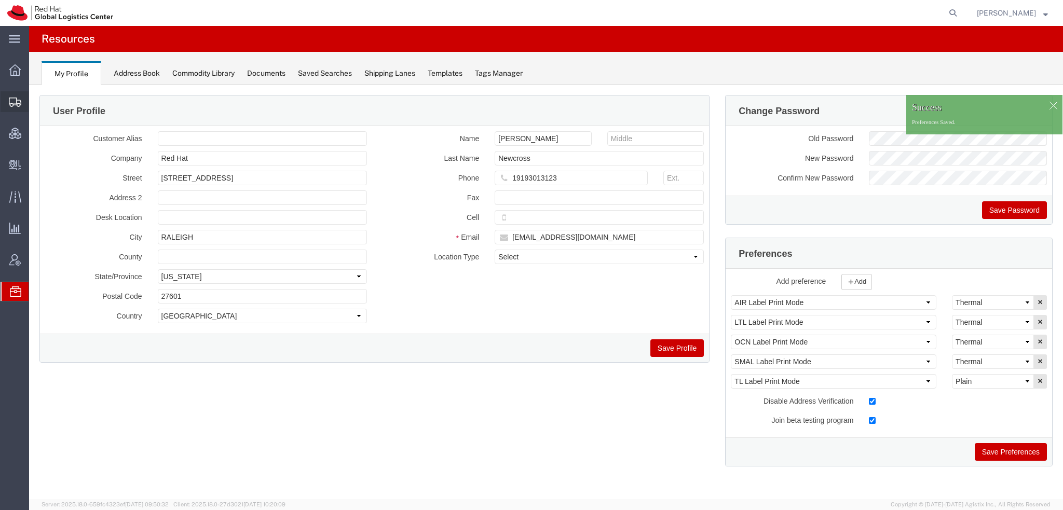
click at [0, 0] on span "Shipment Manager" at bounding box center [0, 0] width 0 height 0
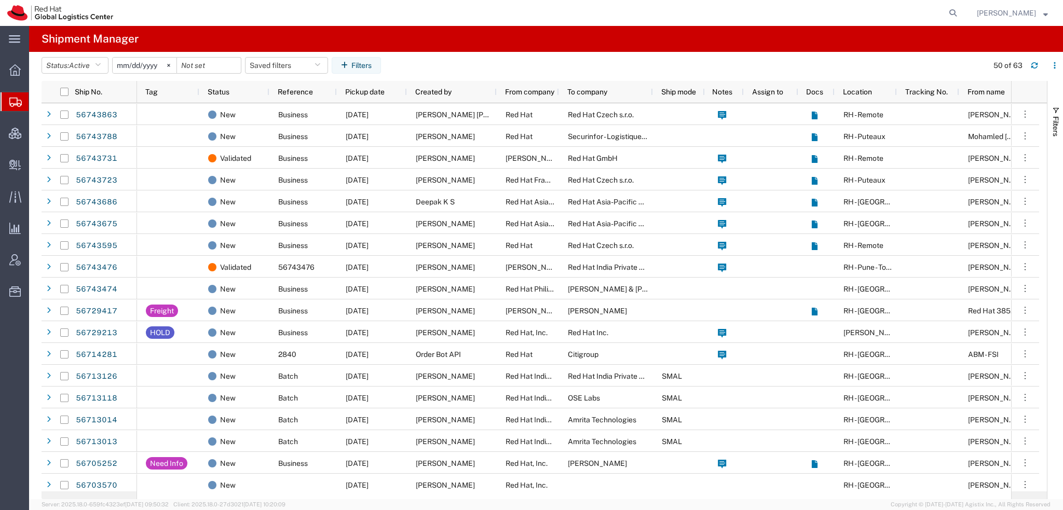
click at [1027, 9] on span "[PERSON_NAME]" at bounding box center [1006, 12] width 59 height 11
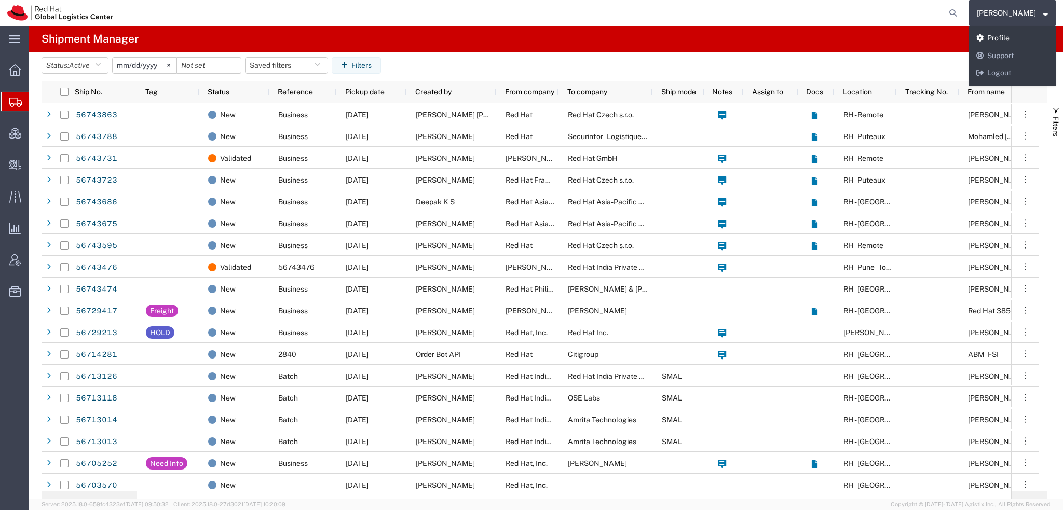
click at [1023, 38] on link "Profile" at bounding box center [1012, 39] width 87 height 18
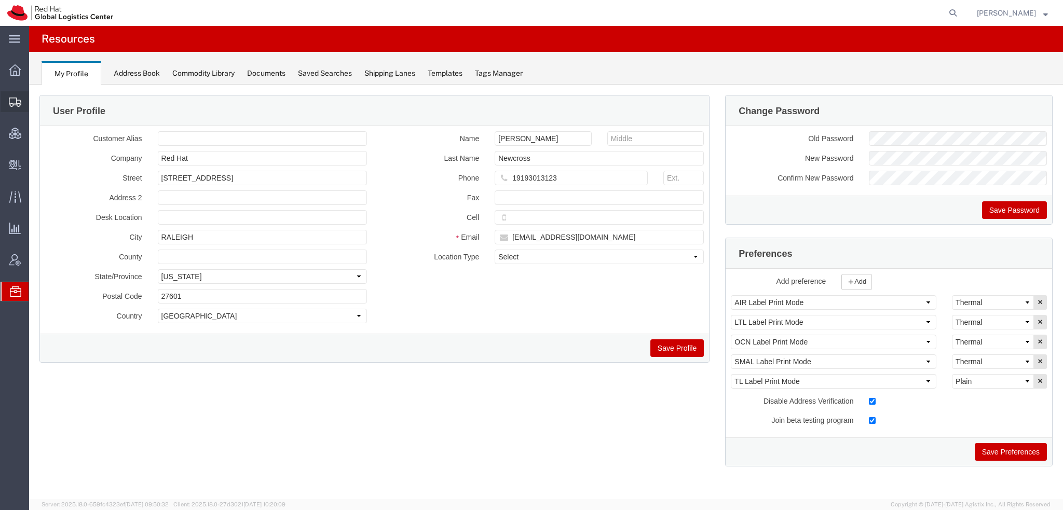
click at [0, 0] on span "Shipment Manager" at bounding box center [0, 0] width 0 height 0
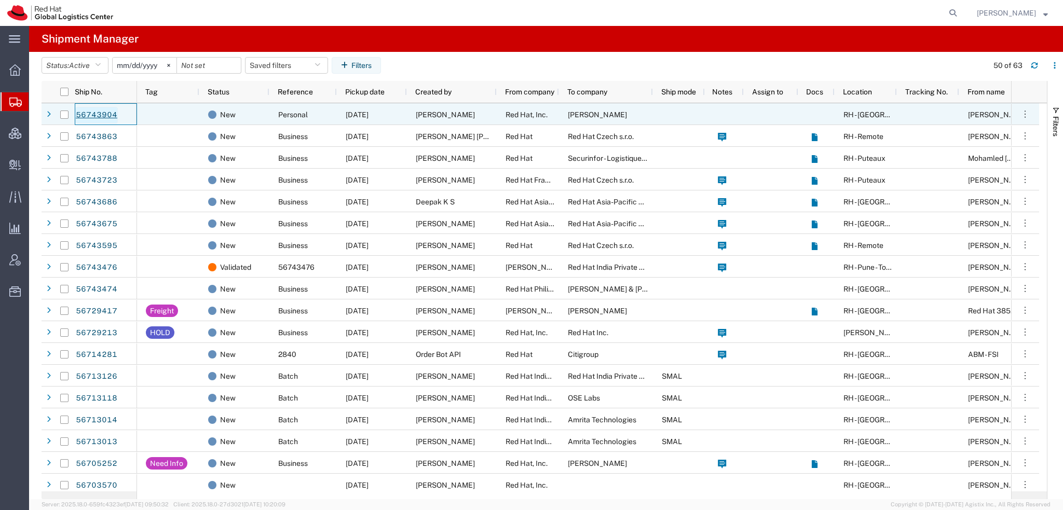
click at [86, 116] on link "56743904" at bounding box center [96, 115] width 43 height 17
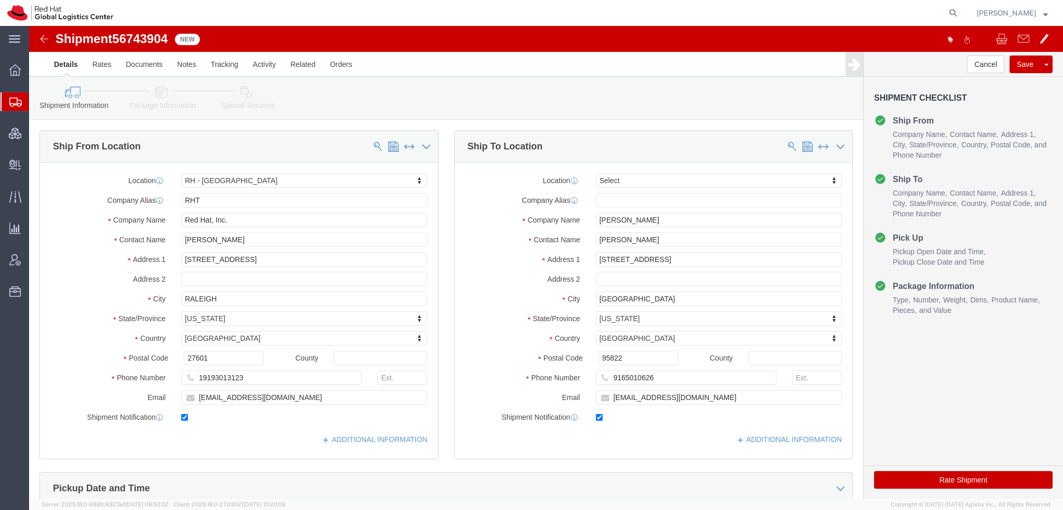
select select "38014"
select select
click icon
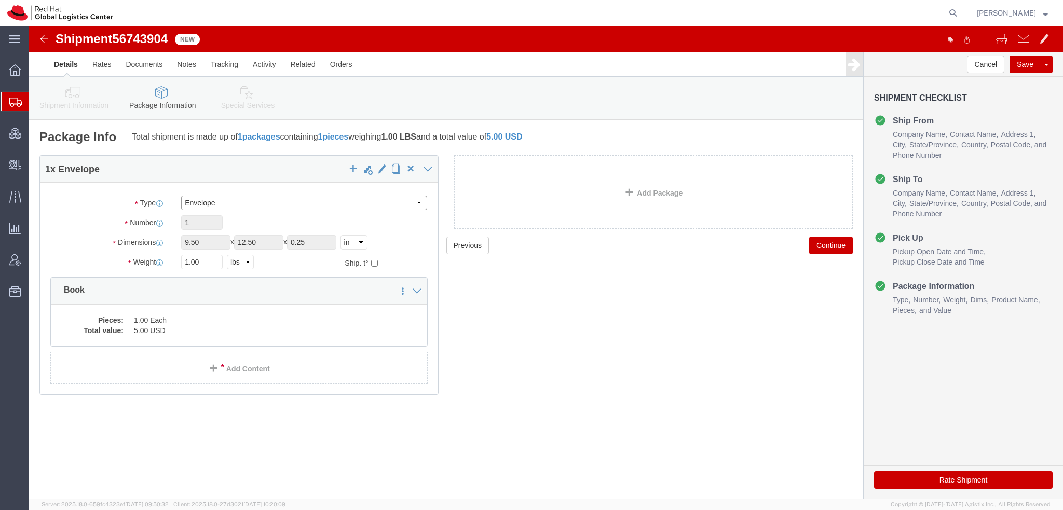
click select "Select Case(s) Crate(s) Envelope Large Box Medium Box PAK Skid(s) Small Box Sma…"
select select "PAK"
click select "Select Case(s) Crate(s) Envelope Large Box Medium Box PAK Skid(s) Small Box Sma…"
click button "Rate Shipment"
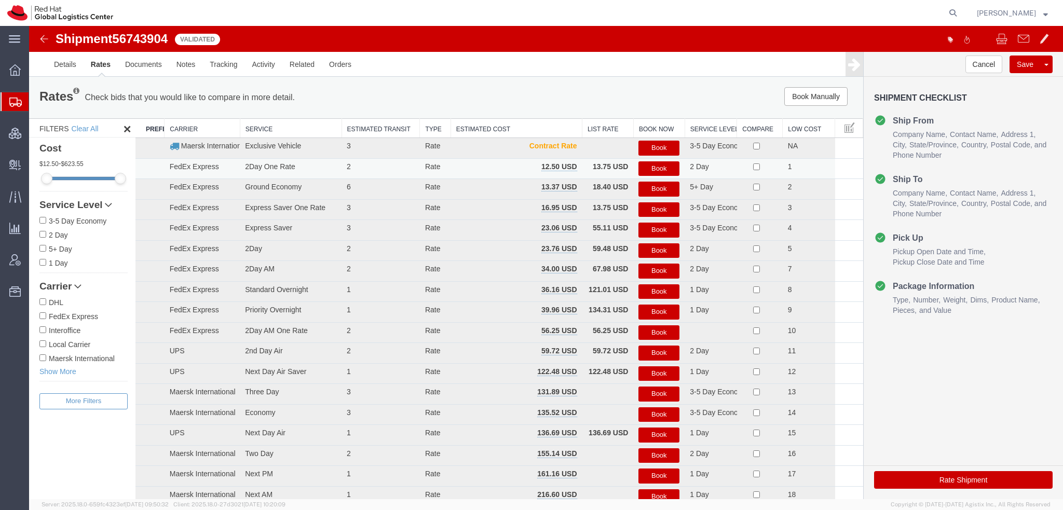
click at [646, 168] on button "Book" at bounding box center [659, 168] width 41 height 15
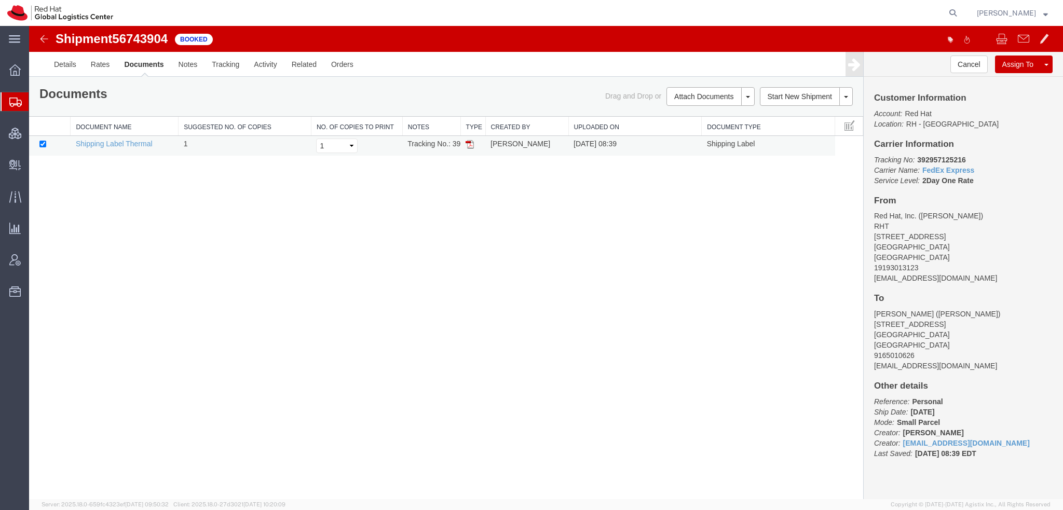
click at [469, 143] on img at bounding box center [470, 144] width 8 height 8
click at [468, 144] on img at bounding box center [470, 144] width 8 height 8
click at [0, 0] on span "Shipment Manager" at bounding box center [0, 0] width 0 height 0
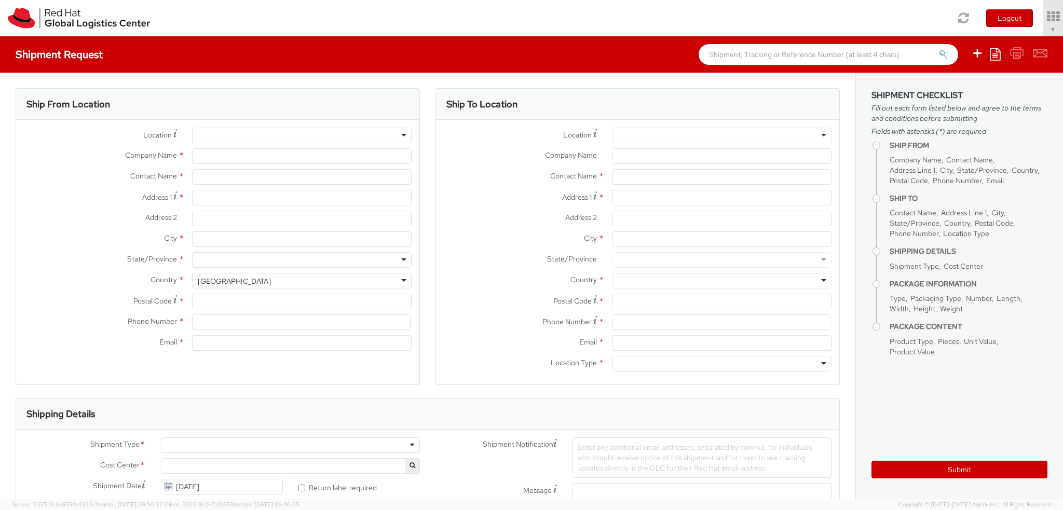
select select "901"
select select
type input "Red Hat, Inc."
type input "[PERSON_NAME]"
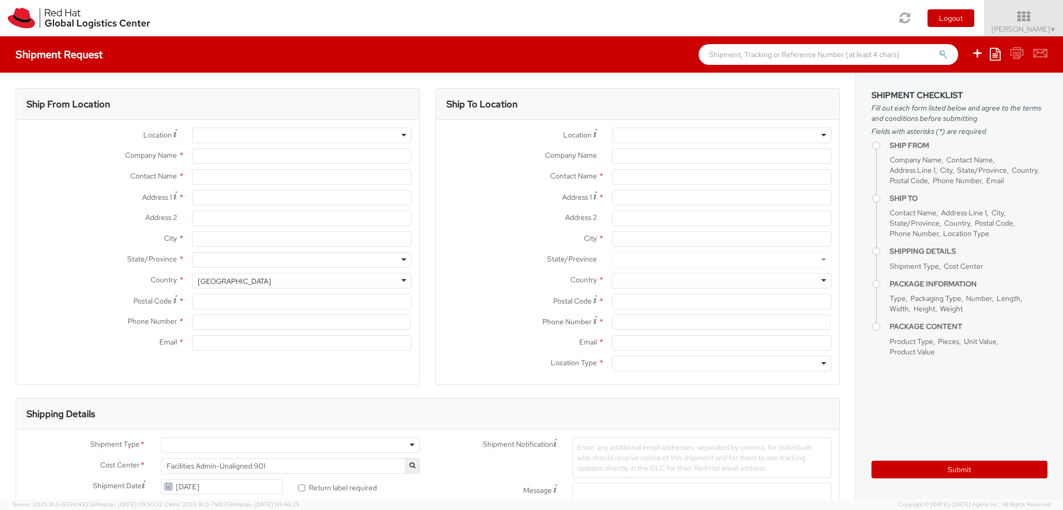
type input "[STREET_ADDRESS]"
type input "RALEIGH"
type input "27601"
type input "19193013123"
type input "[EMAIL_ADDRESS][DOMAIN_NAME]"
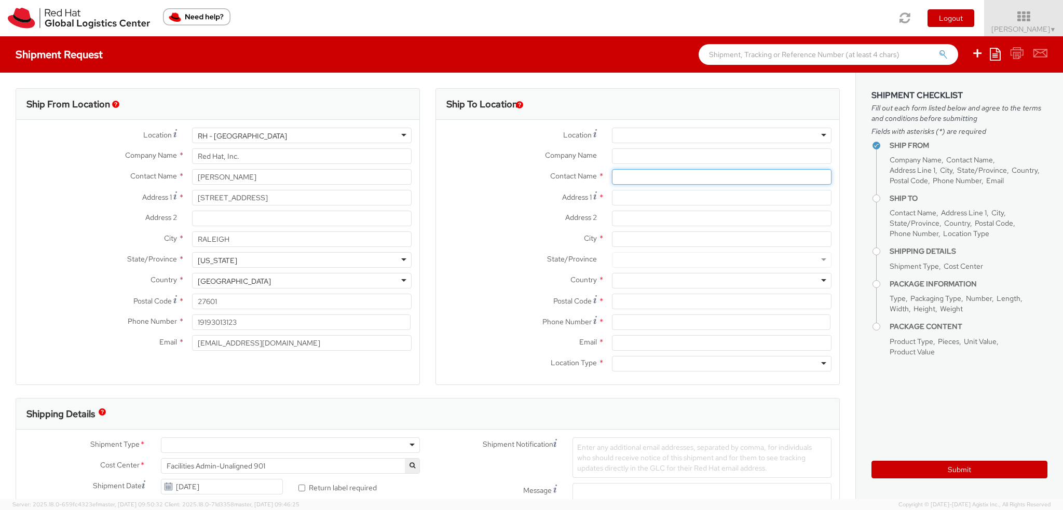
click at [670, 180] on input "text" at bounding box center [722, 177] width 220 height 16
type input "[PERSON_NAME]"
type input "[STREET_ADDRESS]"
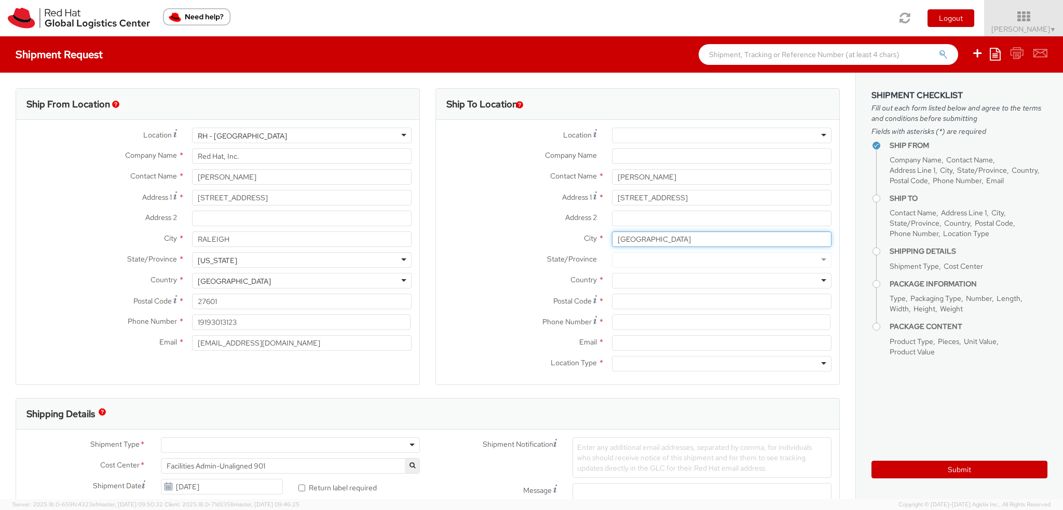
type input "[GEOGRAPHIC_DATA]"
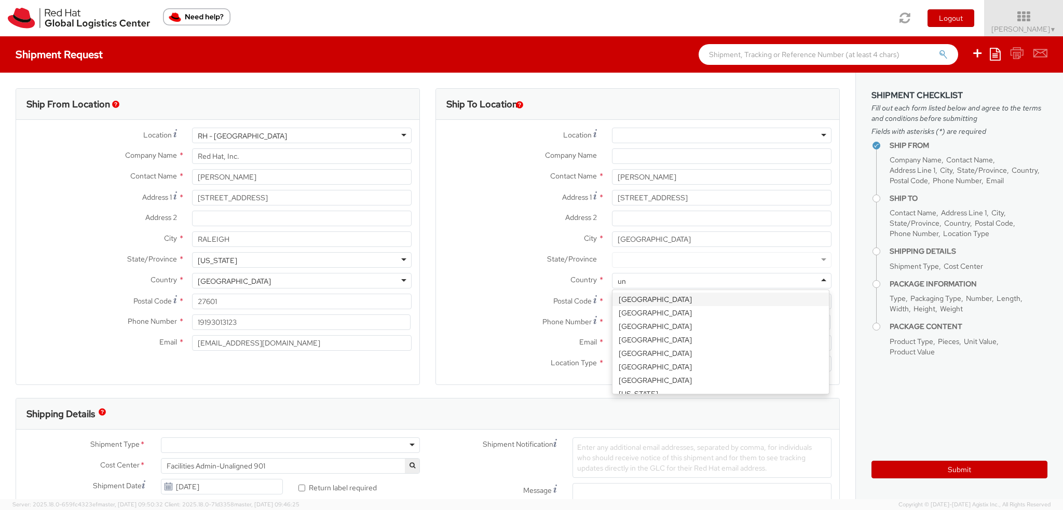
type input "uni"
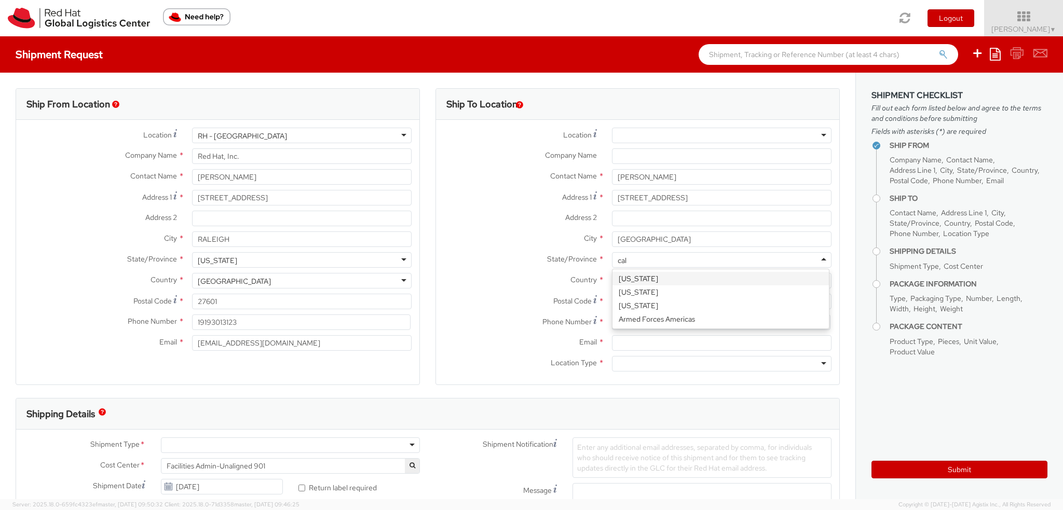
type input "cali"
type input "95822"
type input "9165010626"
type input "[EMAIL_ADDRESS][DOMAIN_NAME]"
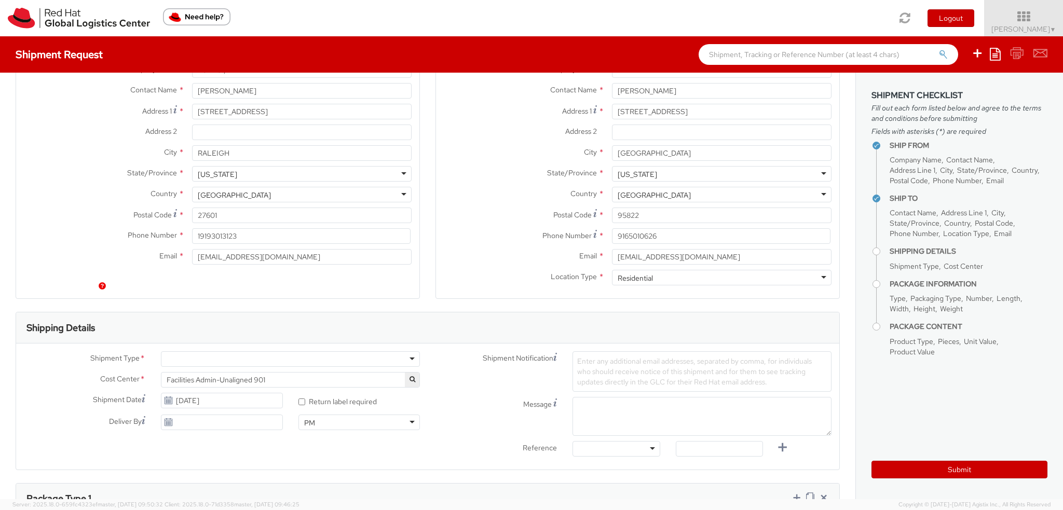
scroll to position [208, 0]
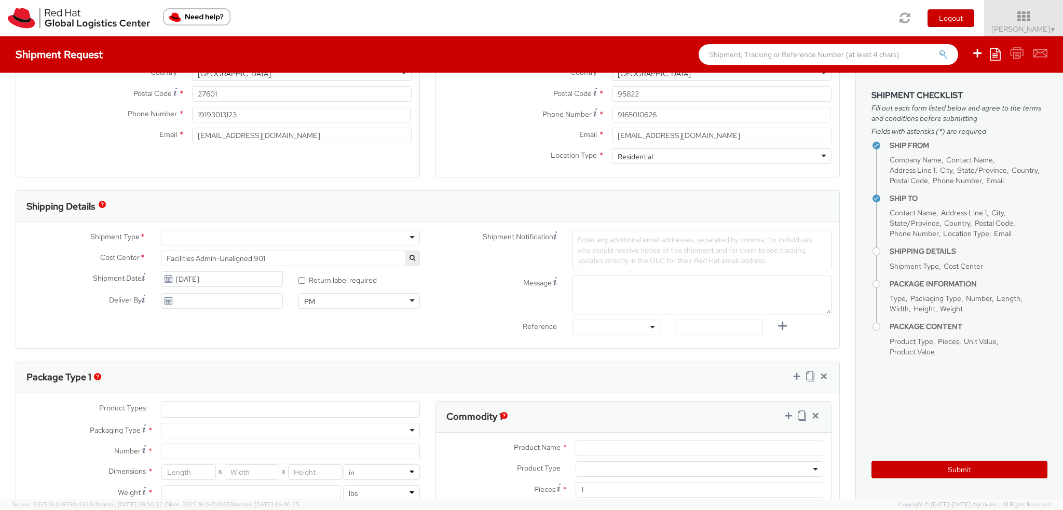
click at [198, 234] on div at bounding box center [290, 238] width 259 height 16
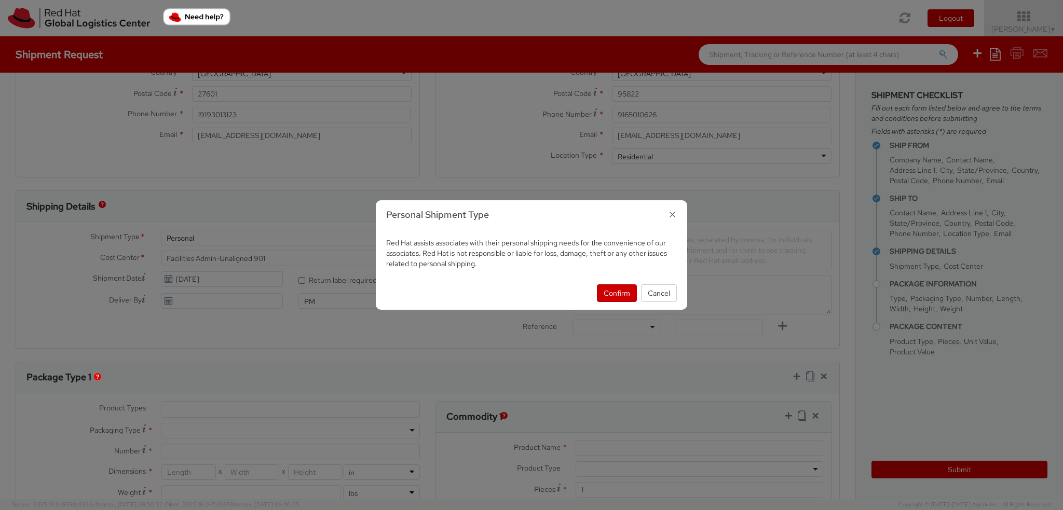
select select "900"
click at [615, 288] on button "Confirm" at bounding box center [617, 294] width 40 height 18
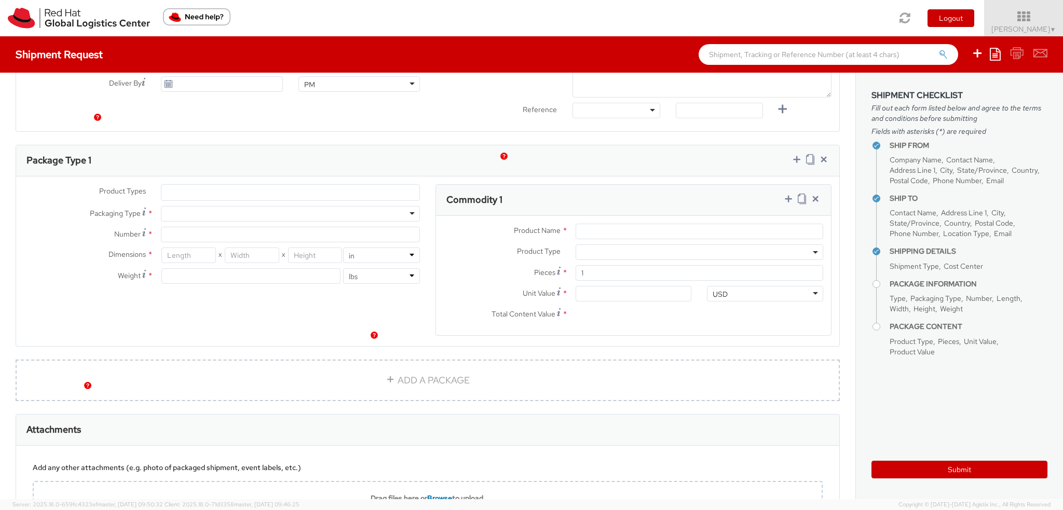
scroll to position [467, 0]
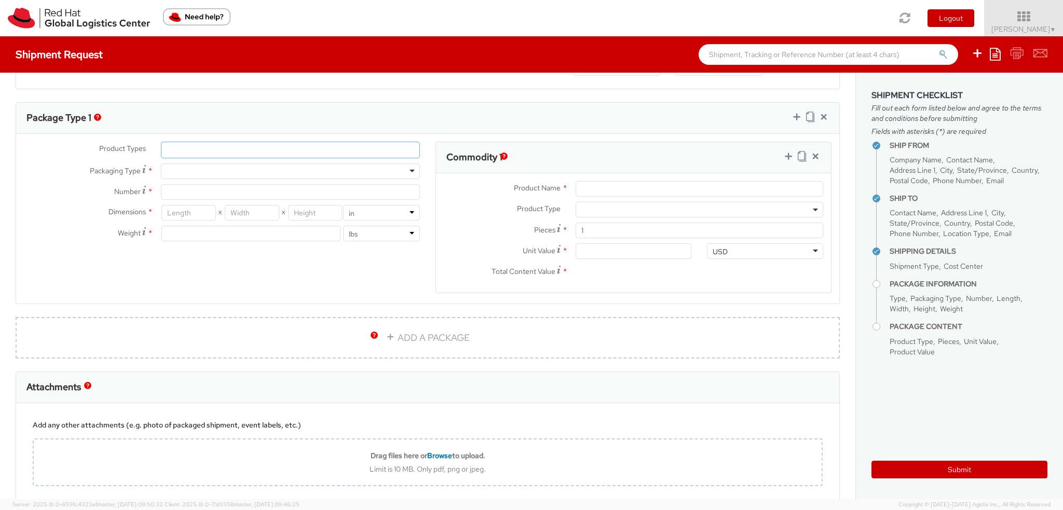
click at [189, 153] on ul at bounding box center [290, 150] width 258 height 16
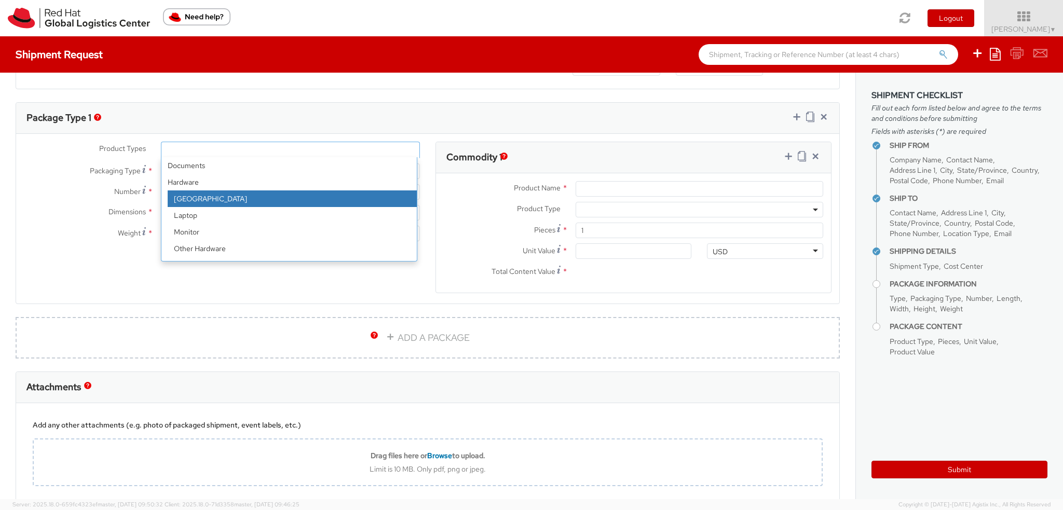
scroll to position [46, 0]
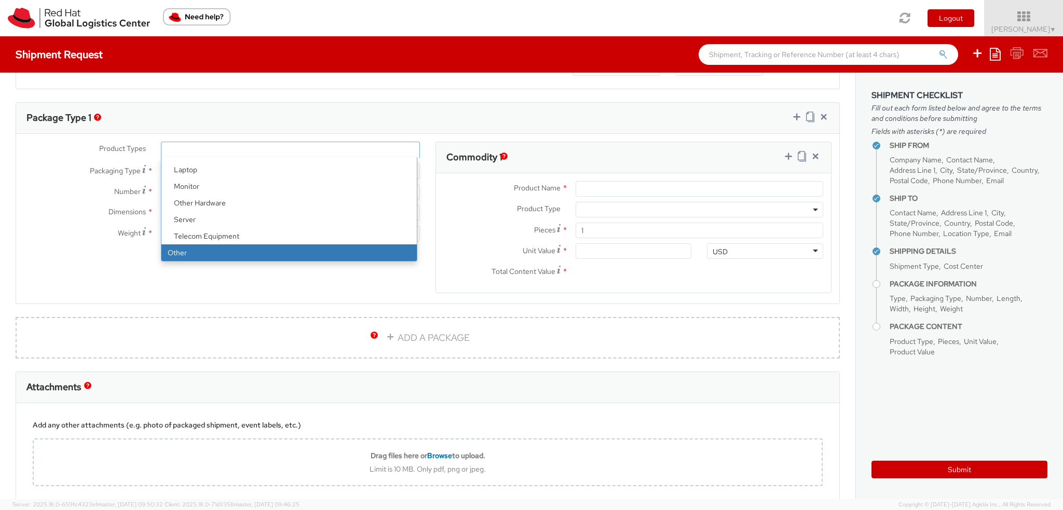
select select "OTHER"
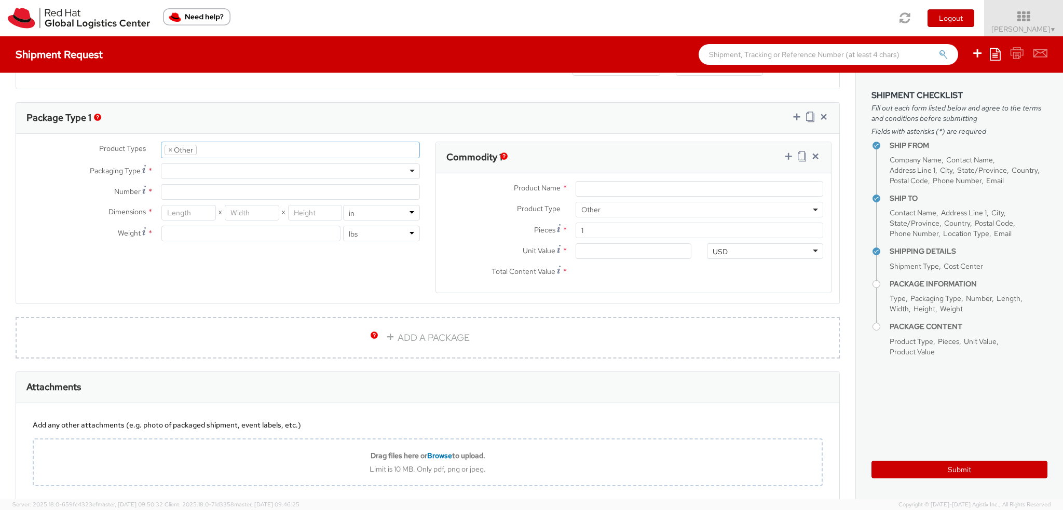
scroll to position [80, 0]
click at [179, 166] on div at bounding box center [290, 172] width 259 height 16
type input "1"
type input "9.5"
type input "12.5"
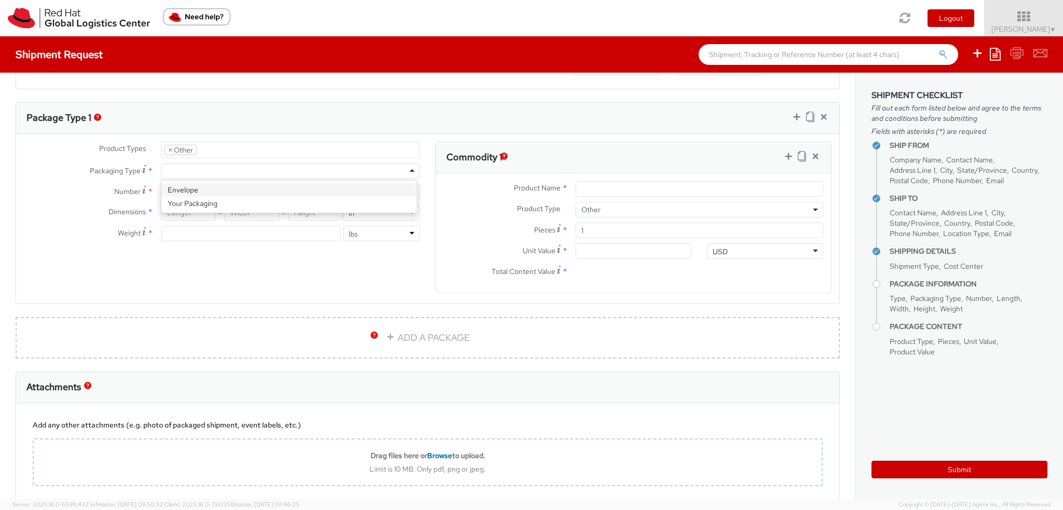
type input "0.25"
type input "1"
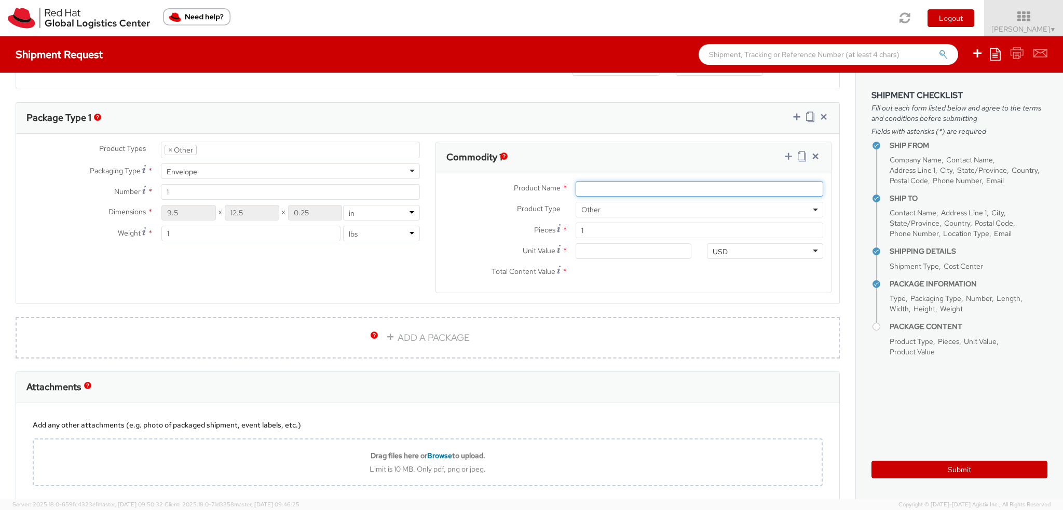
click at [605, 186] on input "Product Name *" at bounding box center [700, 189] width 248 height 16
type input "Book"
click at [599, 253] on input "Unit Value *" at bounding box center [634, 251] width 116 height 16
type input "5.00"
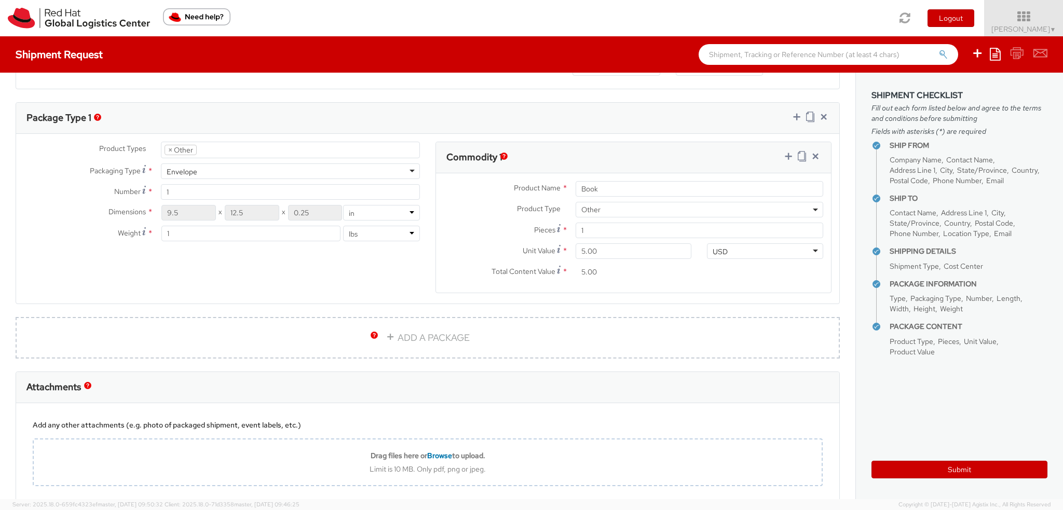
click at [384, 281] on div "Product Types * Documents Docking Station Laptop Monitor Other Hardware Server …" at bounding box center [427, 224] width 823 height 165
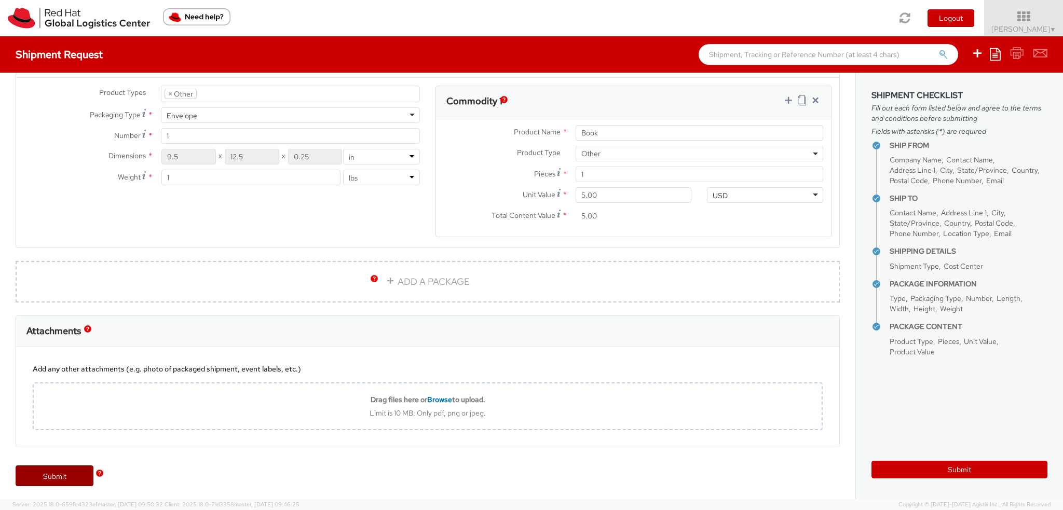
click at [46, 468] on link "Submit" at bounding box center [55, 476] width 78 height 21
type input "[PERSON_NAME]"
